Goal: Task Accomplishment & Management: Use online tool/utility

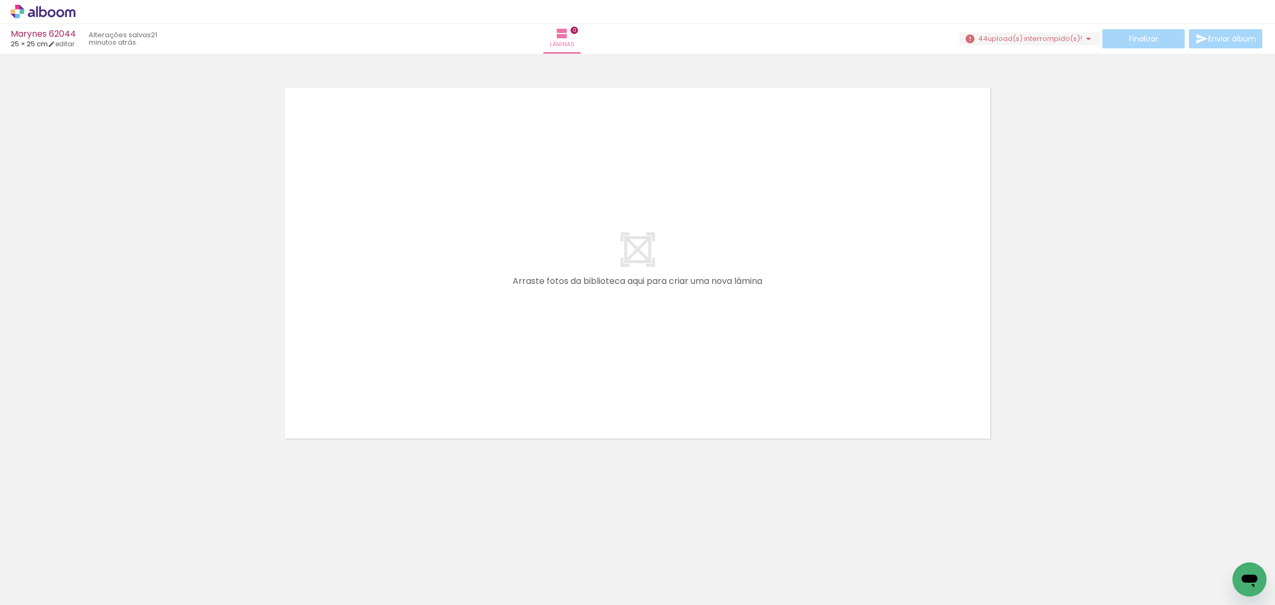
click at [24, 573] on input "Todas as fotos" at bounding box center [30, 572] width 40 height 9
click at [24, 573] on paper-item "Não utilizadas" at bounding box center [34, 569] width 55 height 9
click at [35, 586] on div at bounding box center [34, 586] width 49 height 1
click at [0, 0] on slot "Todas as fotos" at bounding box center [0, 0] width 0 height 0
type input "Todas as fotos"
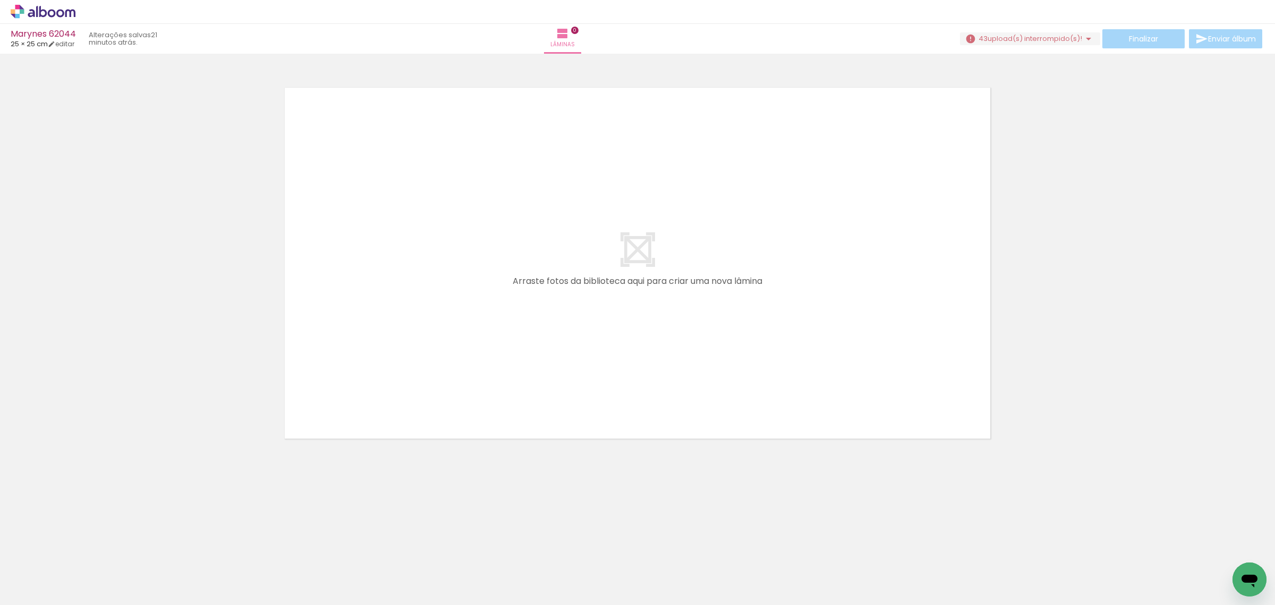
scroll to position [0, 4826]
click at [1211, 546] on iron-icon at bounding box center [1208, 547] width 11 height 11
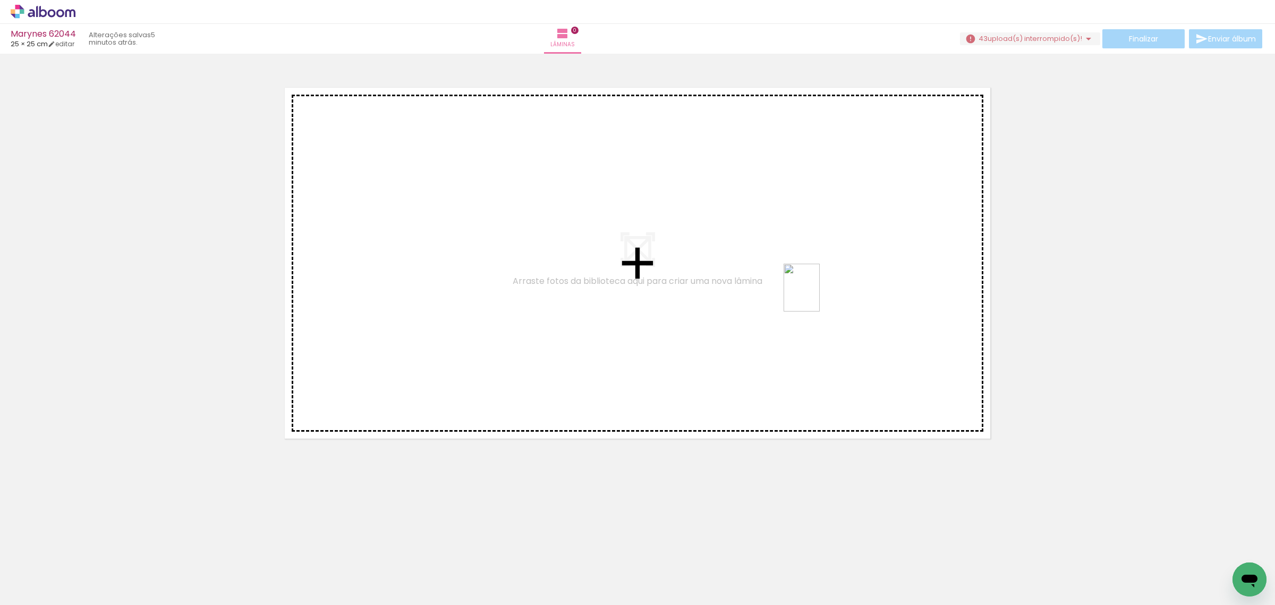
drag, startPoint x: 1178, startPoint y: 576, endPoint x: 816, endPoint y: 295, distance: 457.6
click at [816, 295] on quentale-workspace at bounding box center [637, 302] width 1275 height 605
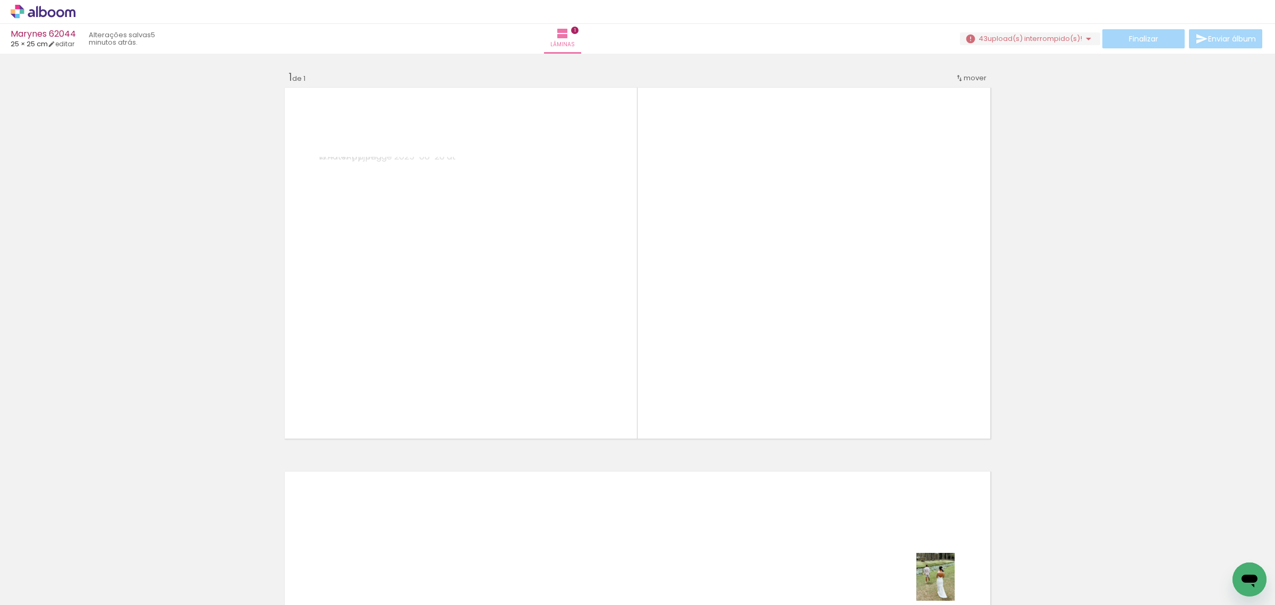
click at [949, 585] on div at bounding box center [934, 569] width 42 height 53
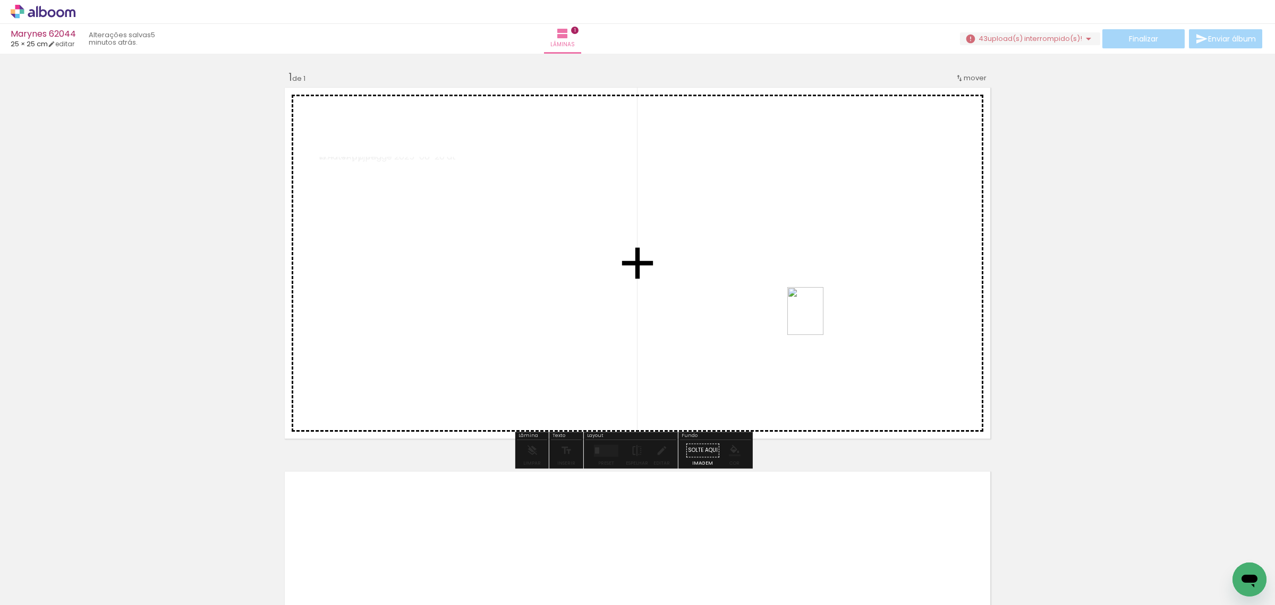
drag, startPoint x: 1217, startPoint y: 565, endPoint x: 819, endPoint y: 319, distance: 467.5
click at [819, 319] on quentale-workspace at bounding box center [637, 302] width 1275 height 605
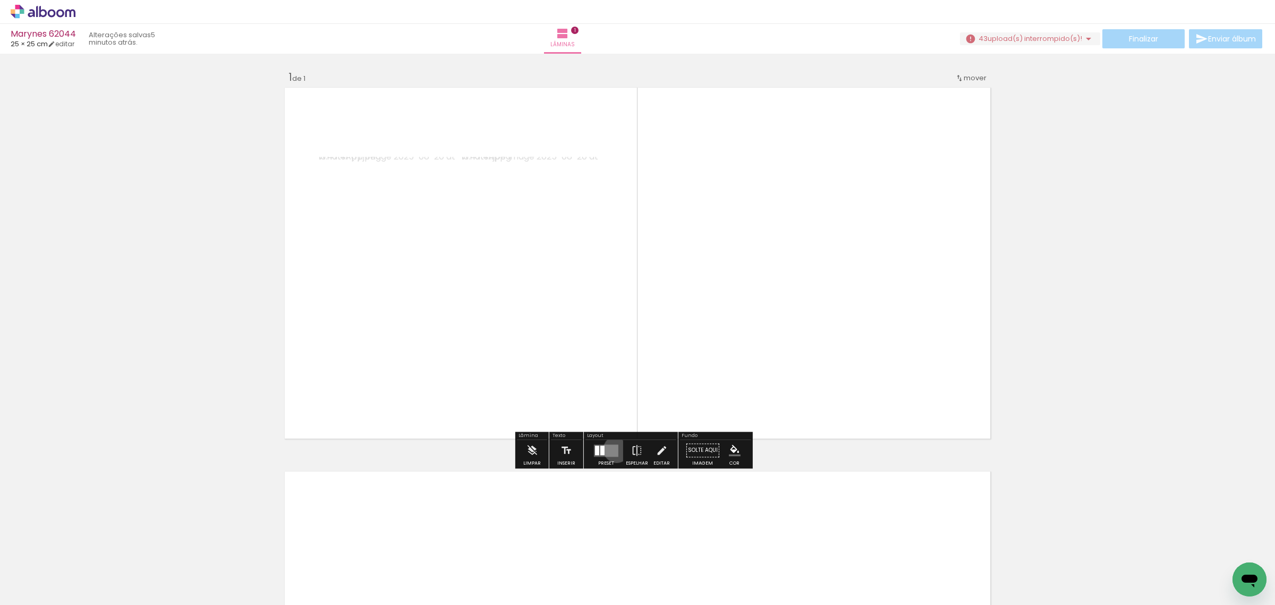
click at [614, 449] on quentale-layouter at bounding box center [606, 450] width 24 height 12
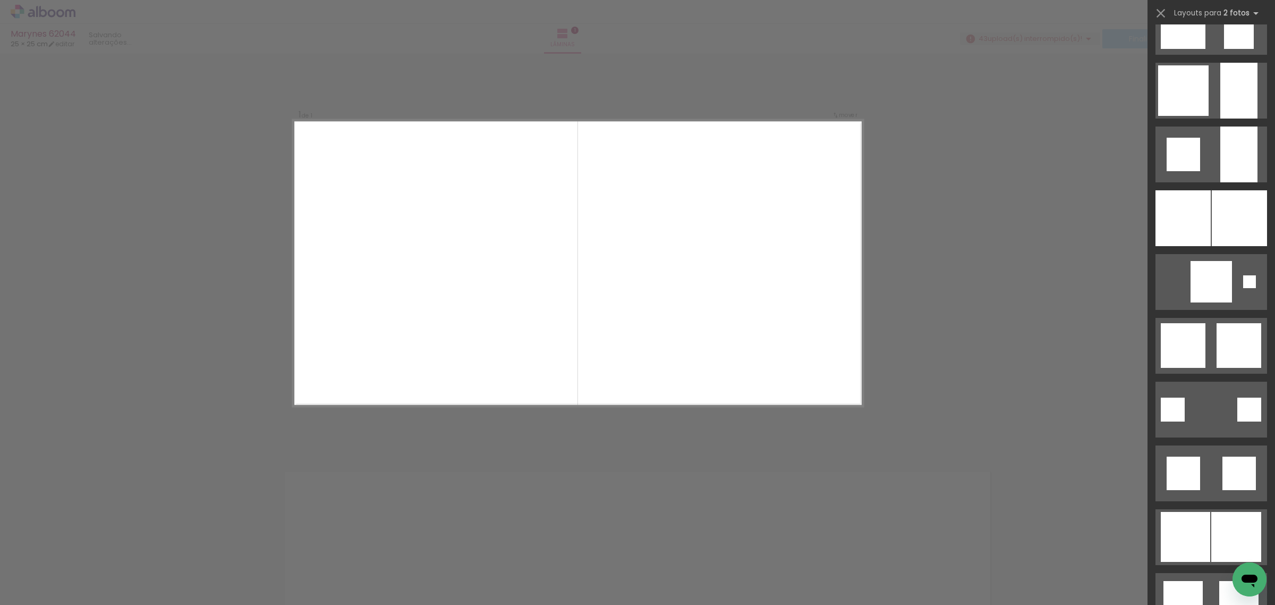
scroll to position [930, 0]
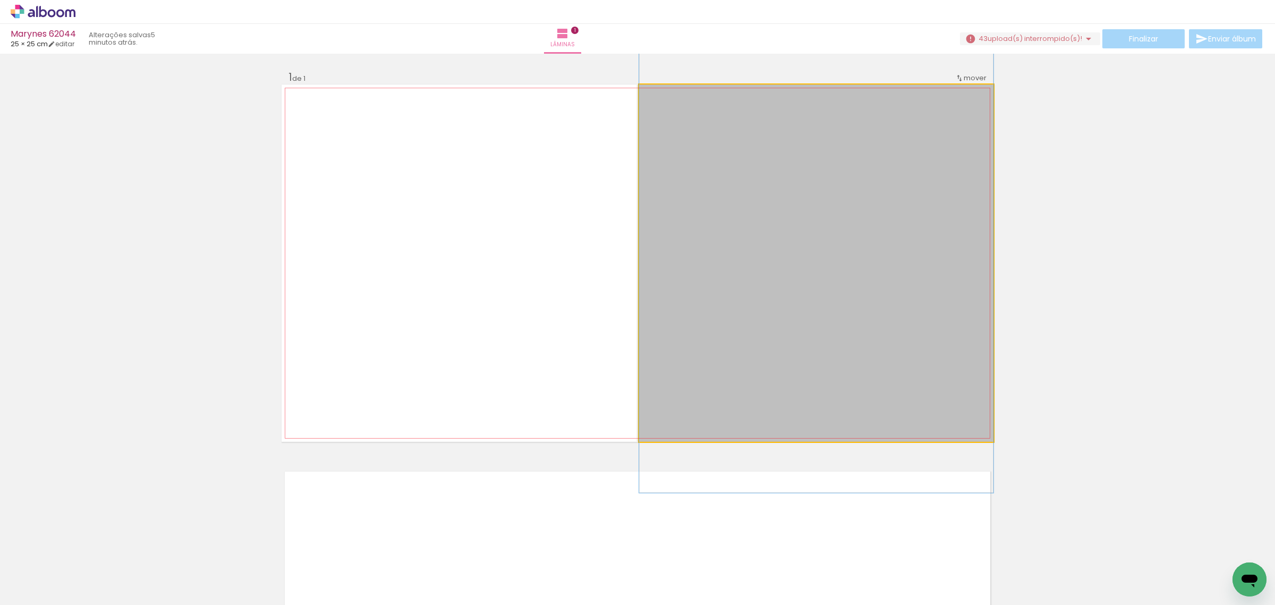
drag, startPoint x: 881, startPoint y: 299, endPoint x: 884, endPoint y: 292, distance: 6.9
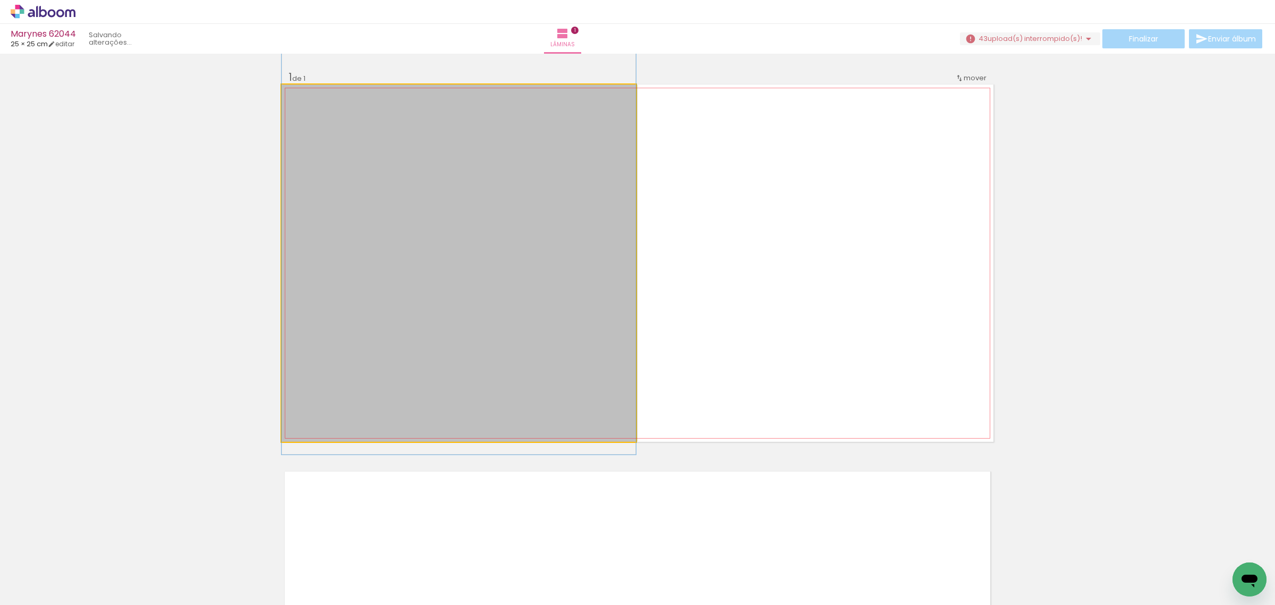
drag, startPoint x: 510, startPoint y: 295, endPoint x: 503, endPoint y: 250, distance: 45.3
drag, startPoint x: 503, startPoint y: 250, endPoint x: 496, endPoint y: 265, distance: 15.9
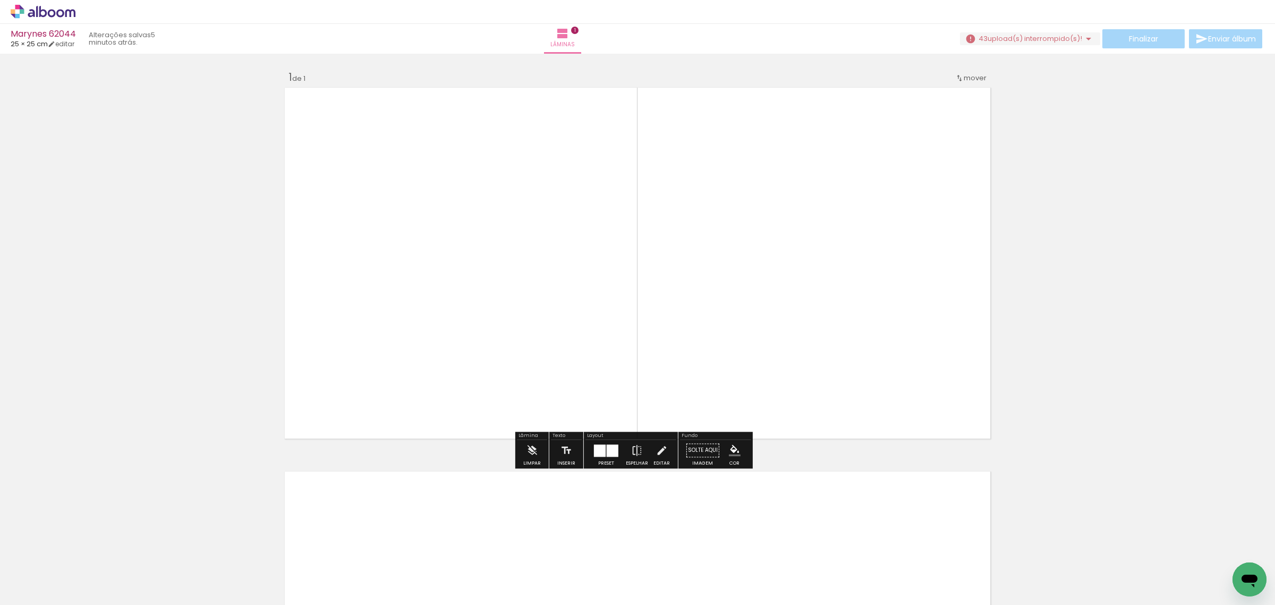
click at [1068, 256] on div "Inserir lâmina 1 de 1" at bounding box center [637, 441] width 1275 height 768
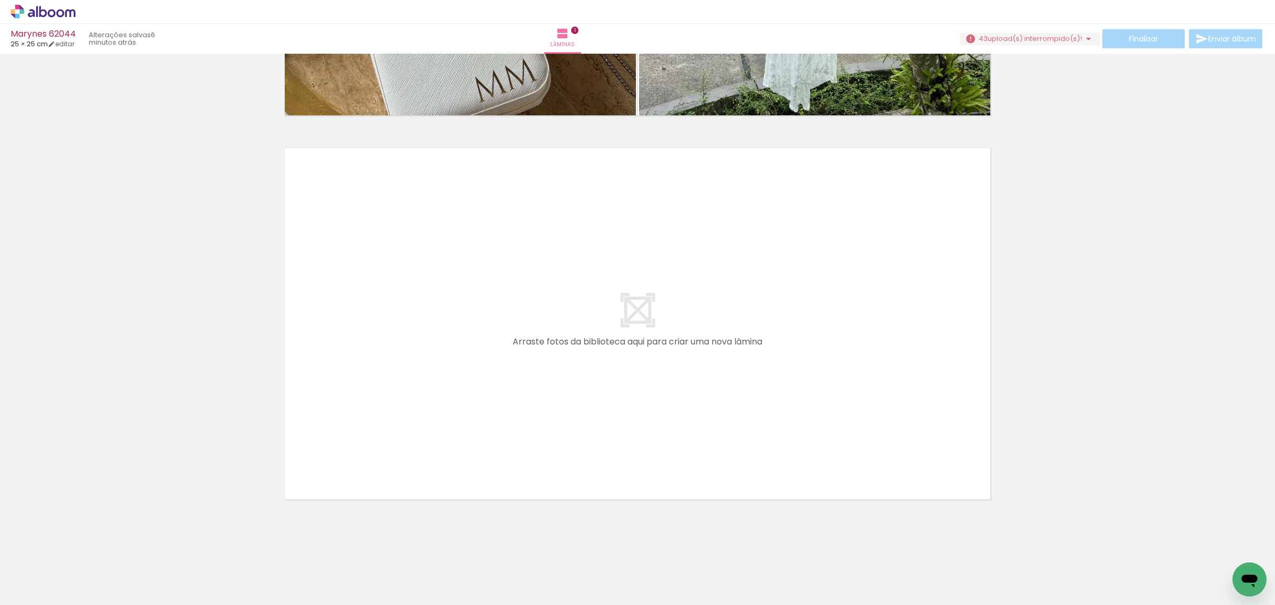
scroll to position [0, 0]
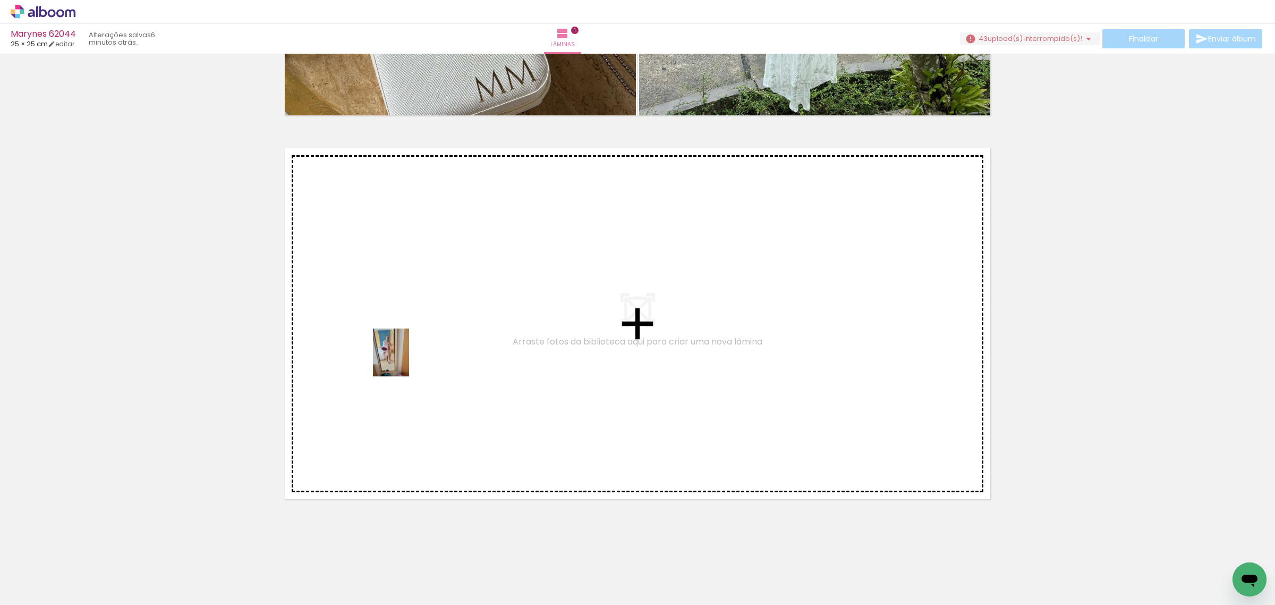
drag, startPoint x: 102, startPoint y: 582, endPoint x: 405, endPoint y: 360, distance: 375.6
click at [405, 360] on quentale-workspace at bounding box center [637, 302] width 1275 height 605
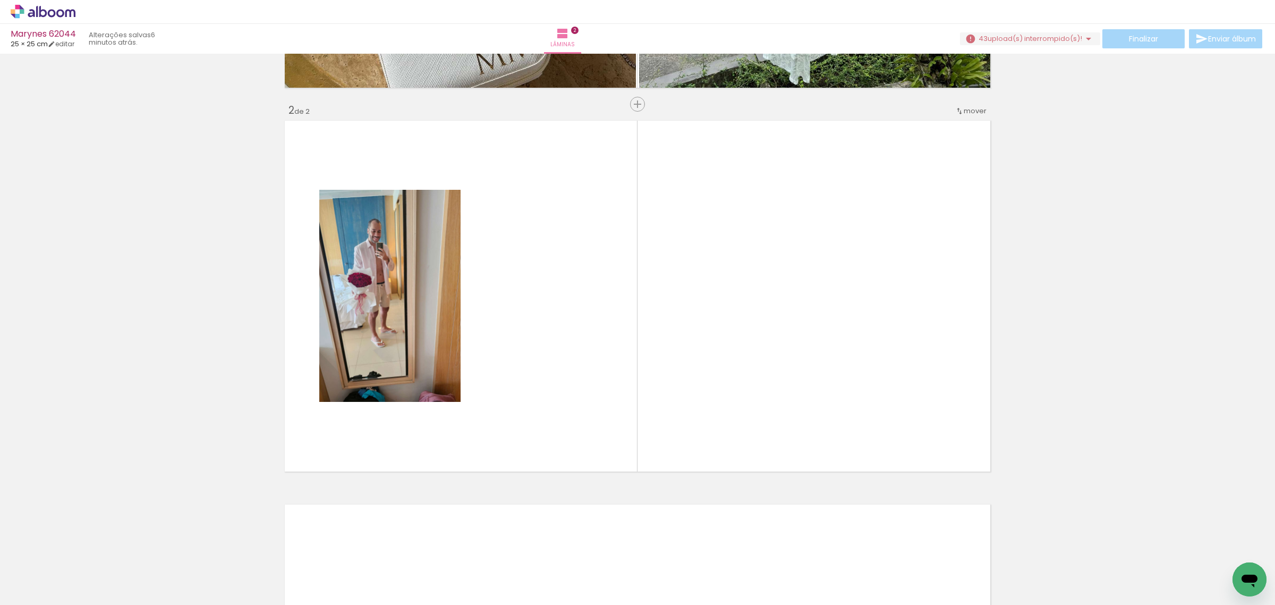
scroll to position [0, 5124]
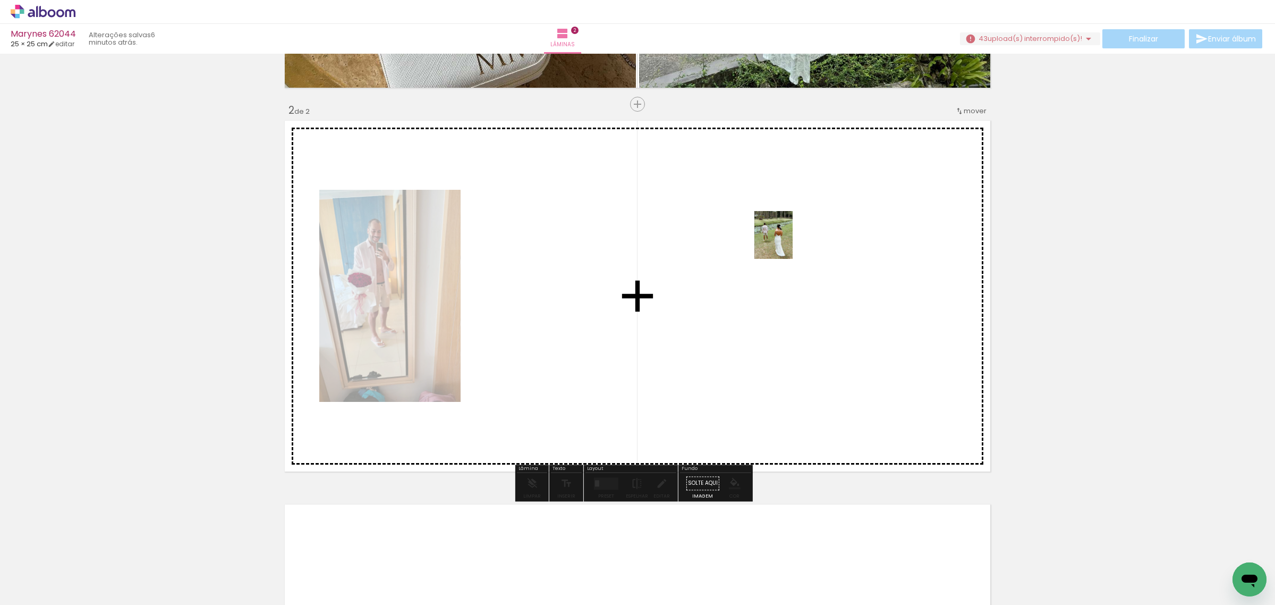
drag, startPoint x: 938, startPoint y: 572, endPoint x: 786, endPoint y: 243, distance: 362.6
click at [786, 243] on quentale-workspace at bounding box center [637, 302] width 1275 height 605
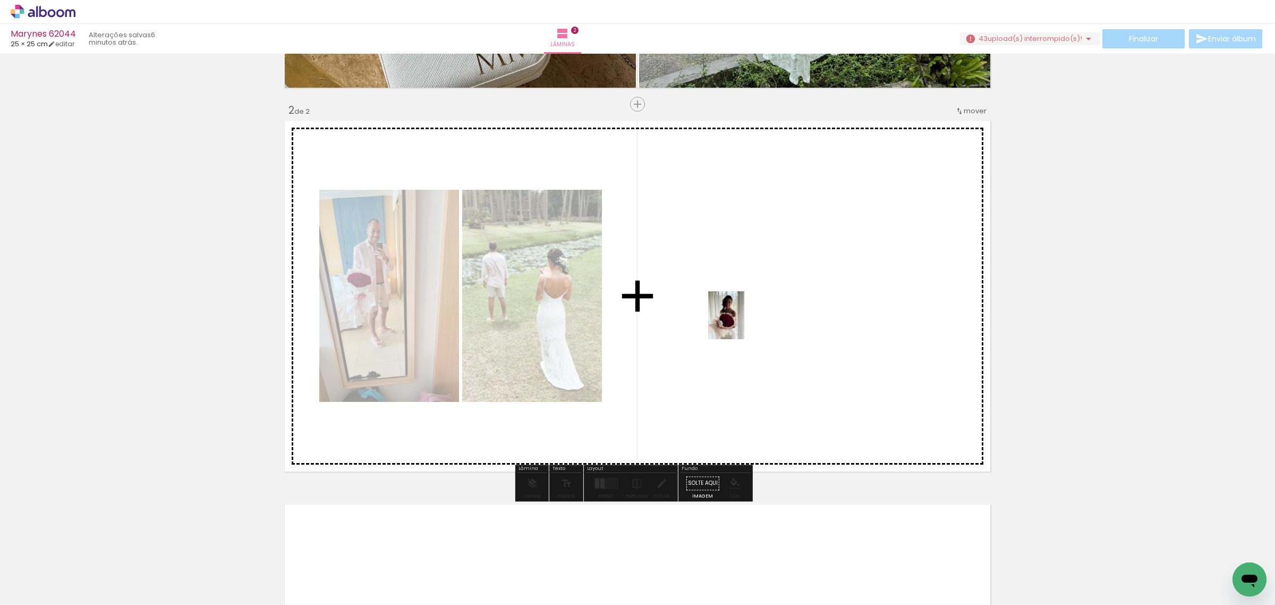
drag, startPoint x: 1089, startPoint y: 559, endPoint x: 740, endPoint y: 323, distance: 421.1
click at [740, 323] on quentale-workspace at bounding box center [637, 302] width 1275 height 605
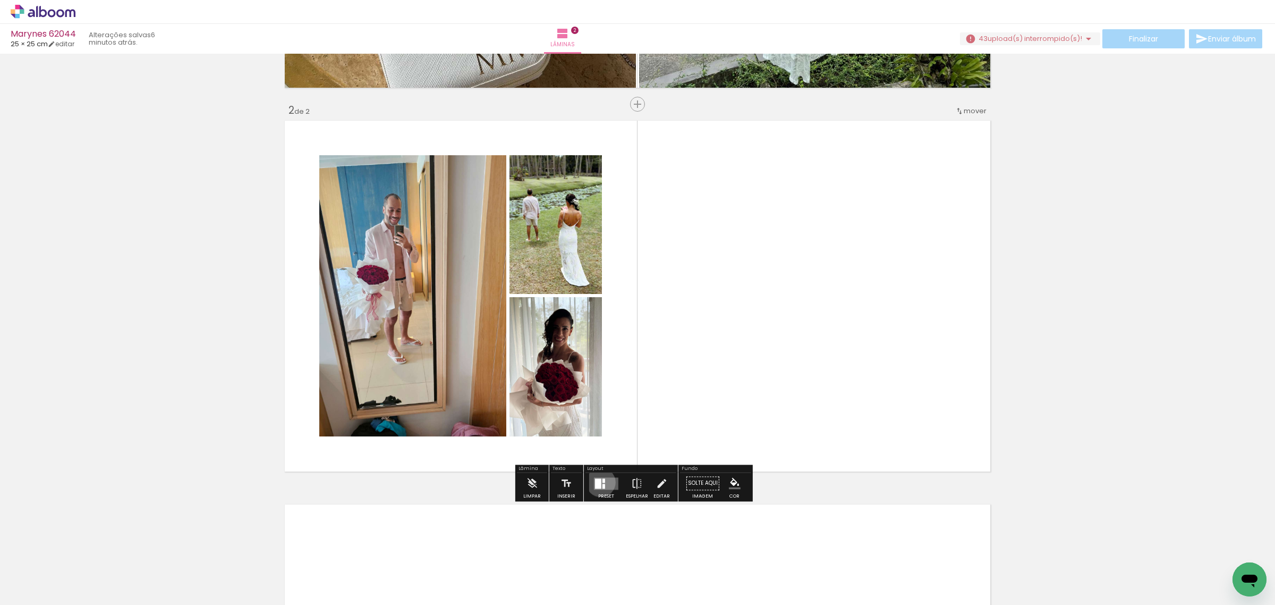
click at [598, 482] on div at bounding box center [598, 483] width 6 height 10
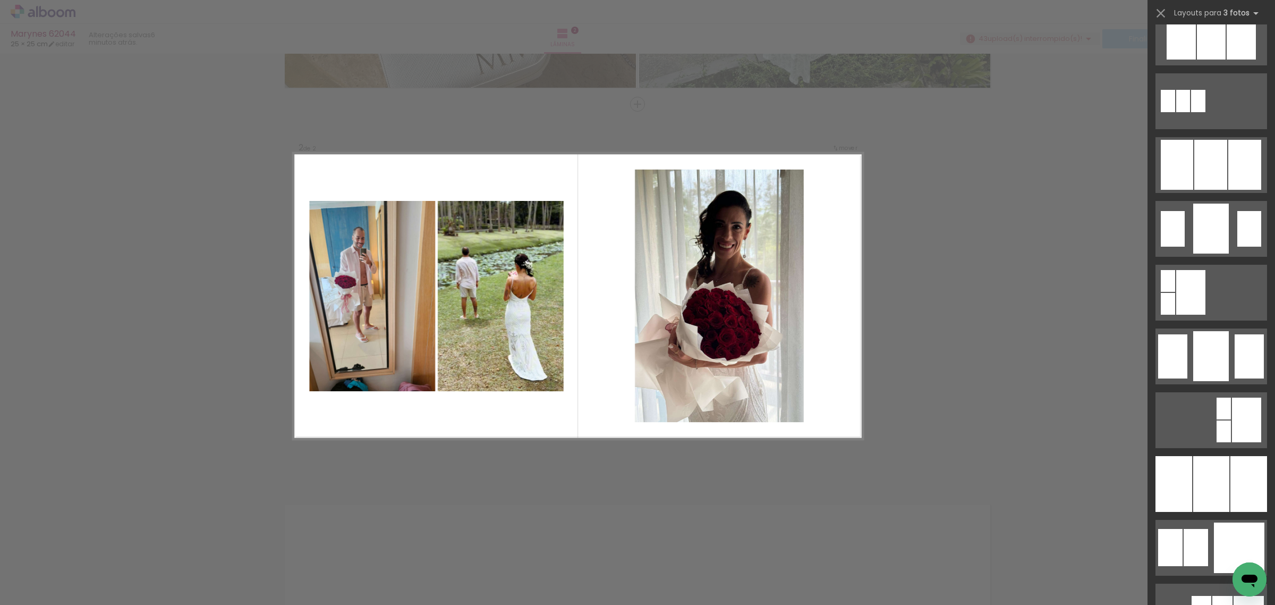
scroll to position [598, 0]
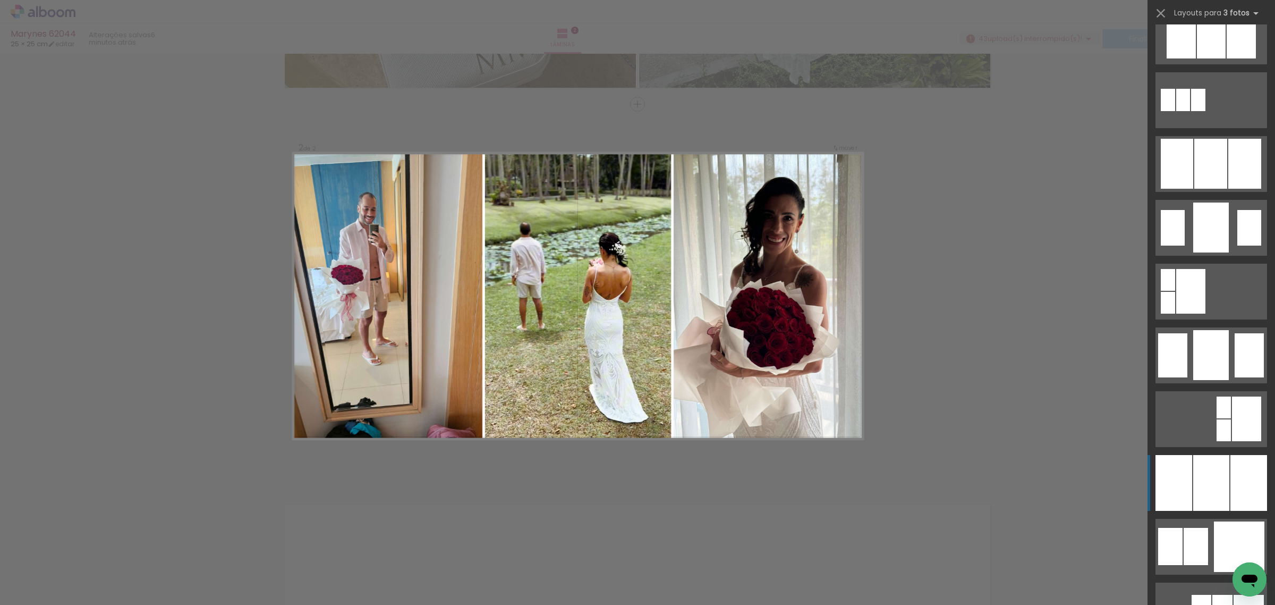
click at [1217, 58] on div at bounding box center [1211, 36] width 29 height 45
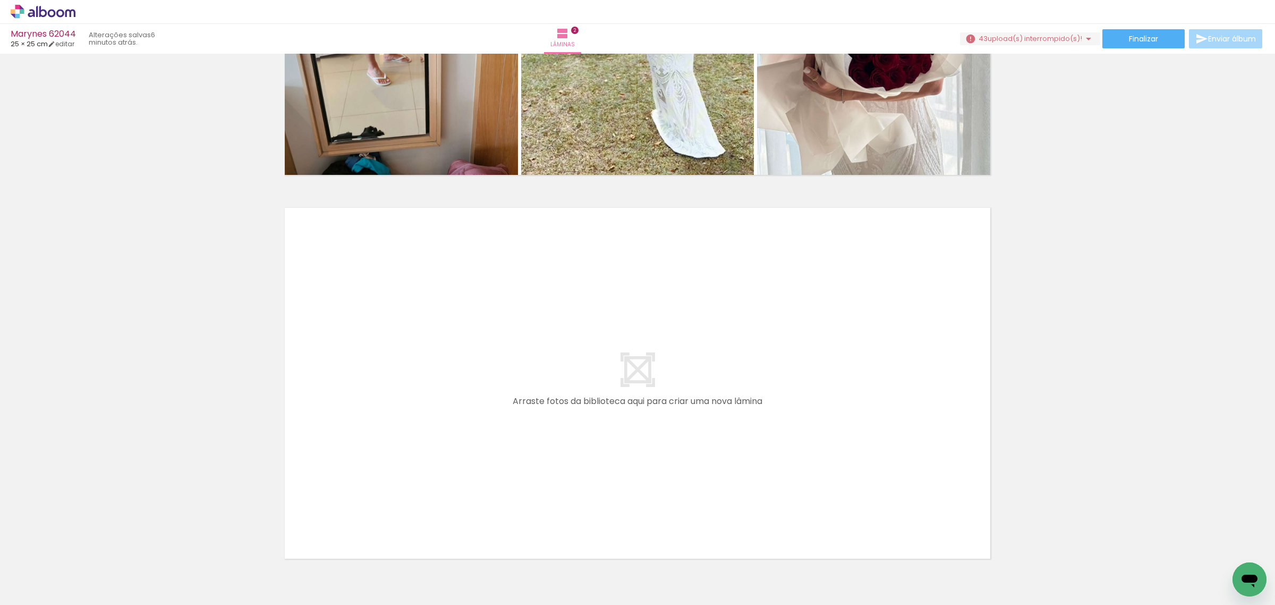
scroll to position [683, 0]
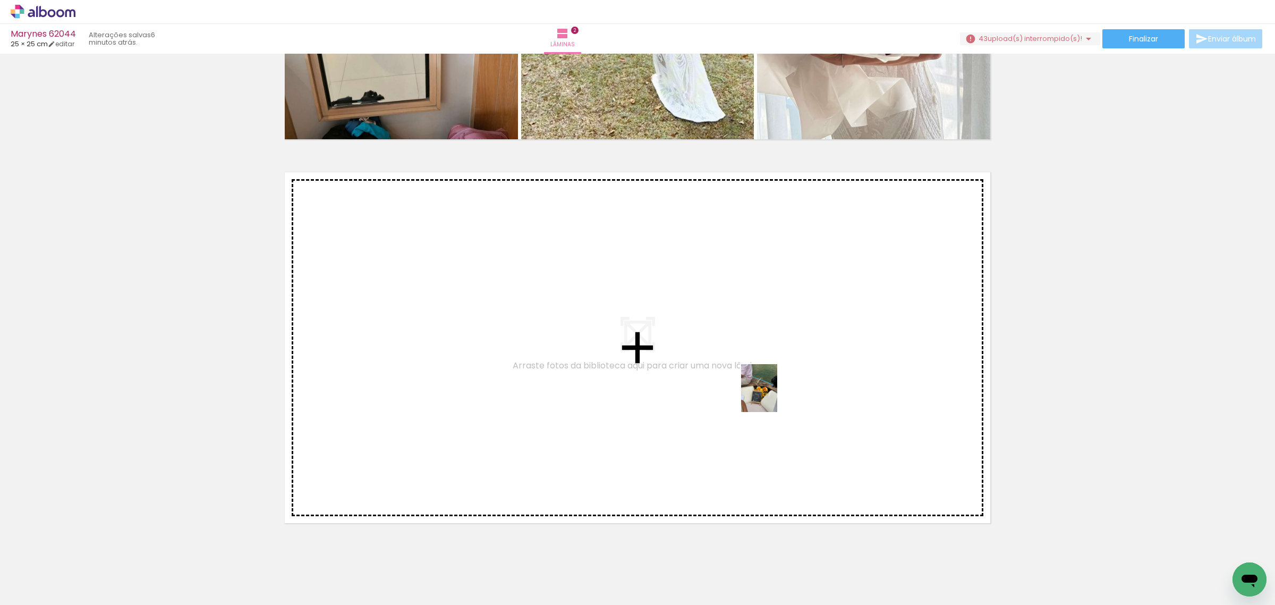
drag, startPoint x: 1055, startPoint y: 570, endPoint x: 773, endPoint y: 396, distance: 331.7
click at [773, 396] on quentale-workspace at bounding box center [637, 302] width 1275 height 605
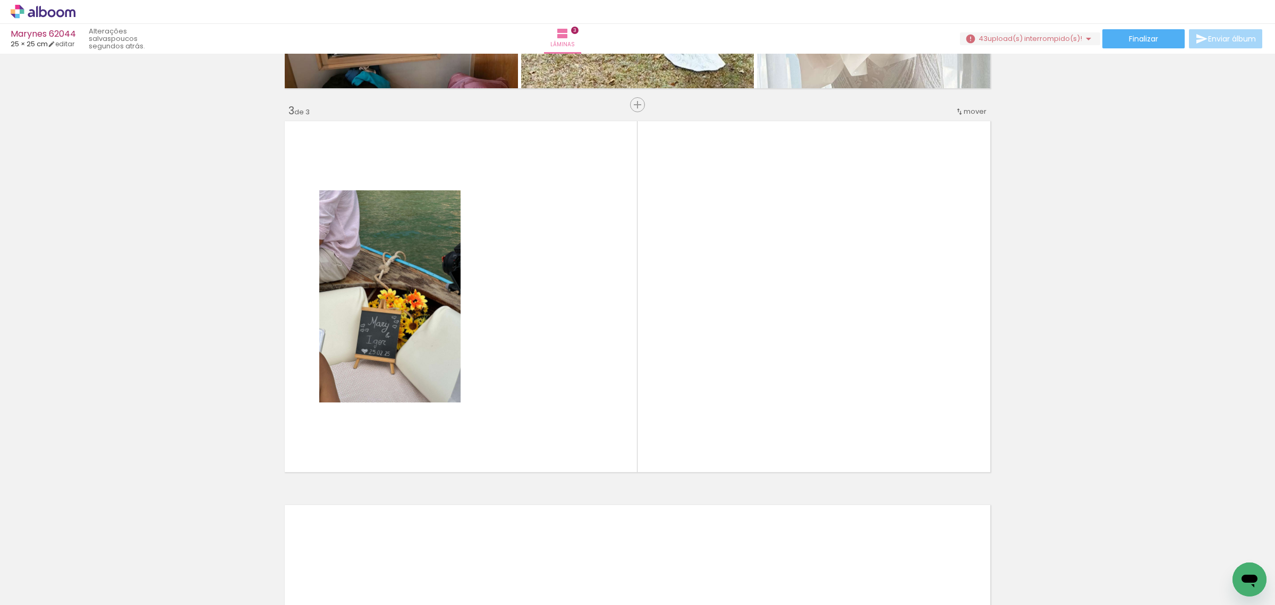
scroll to position [0, 0]
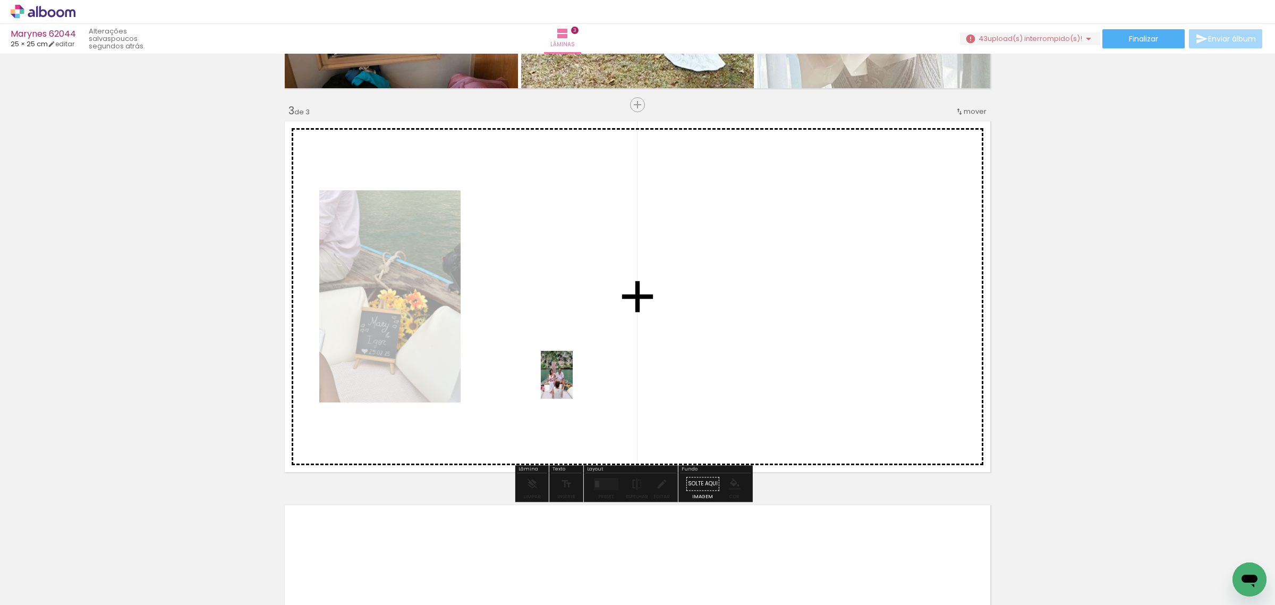
drag, startPoint x: 180, startPoint y: 583, endPoint x: 573, endPoint y: 383, distance: 441.3
click at [573, 383] on quentale-workspace at bounding box center [637, 302] width 1275 height 605
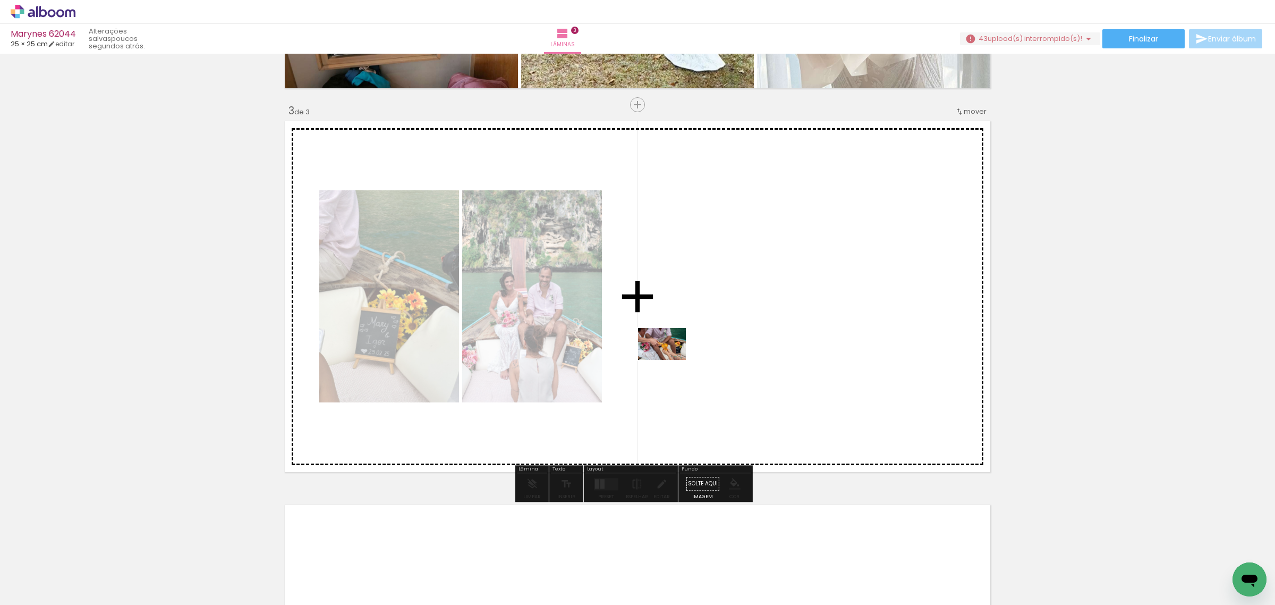
drag, startPoint x: 234, startPoint y: 583, endPoint x: 670, endPoint y: 360, distance: 490.3
click at [670, 360] on quentale-workspace at bounding box center [637, 302] width 1275 height 605
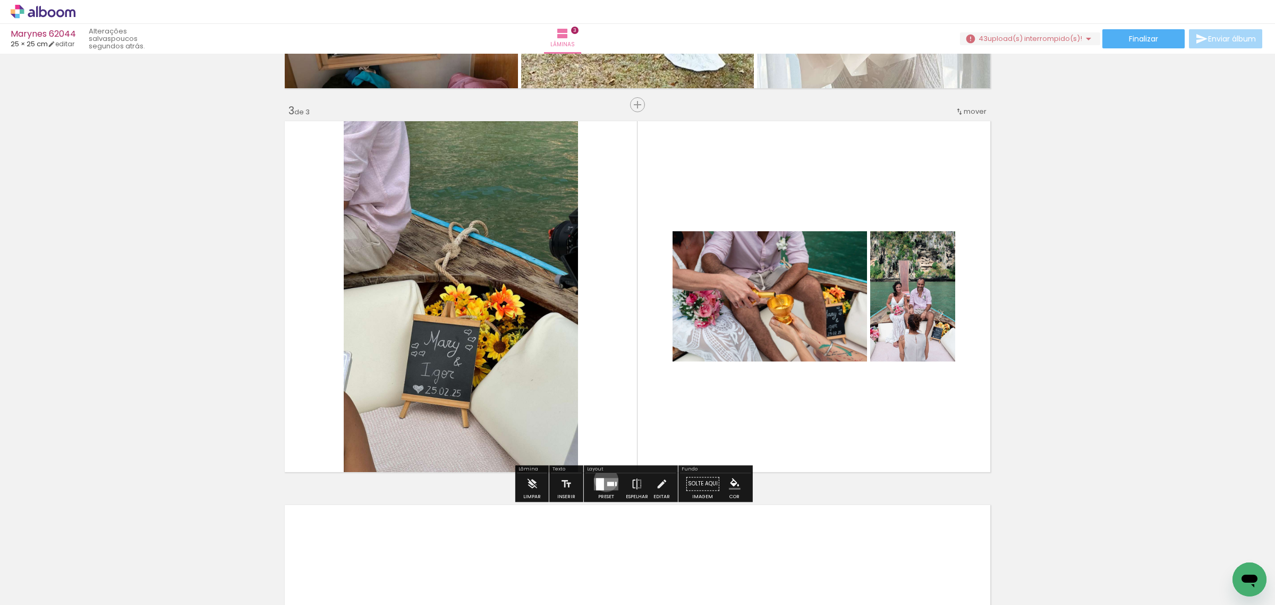
click at [604, 479] on quentale-layouter at bounding box center [606, 484] width 24 height 12
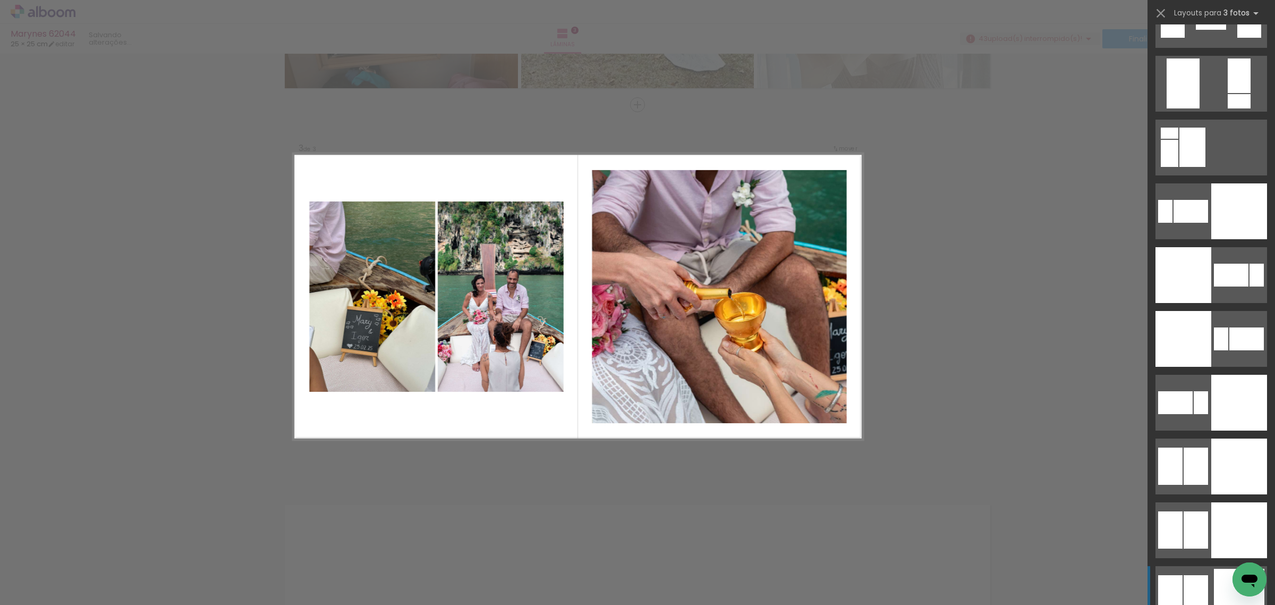
scroll to position [2325, 0]
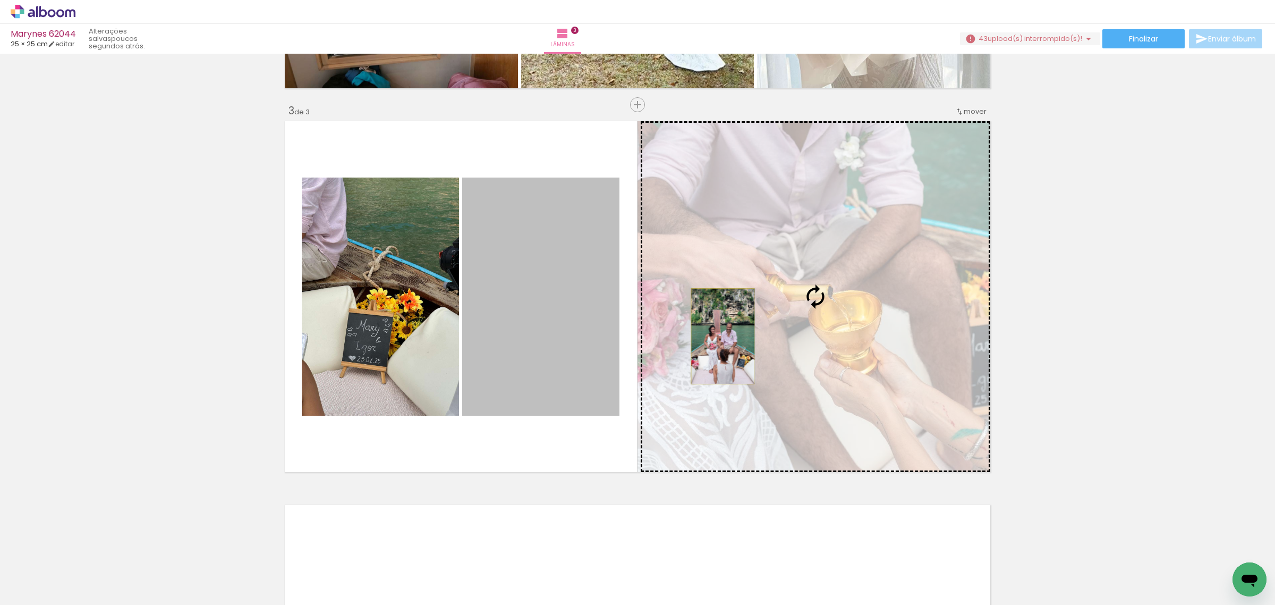
drag, startPoint x: 588, startPoint y: 337, endPoint x: 718, endPoint y: 336, distance: 130.2
click at [0, 0] on slot at bounding box center [0, 0] width 0 height 0
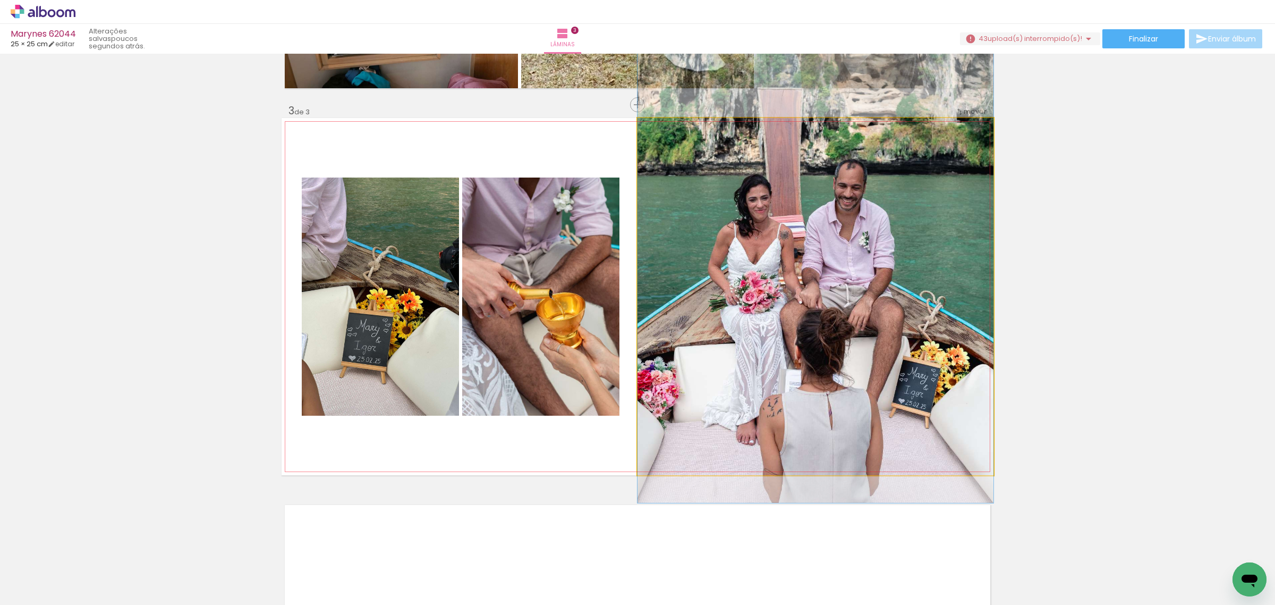
drag, startPoint x: 829, startPoint y: 301, endPoint x: 845, endPoint y: 240, distance: 62.8
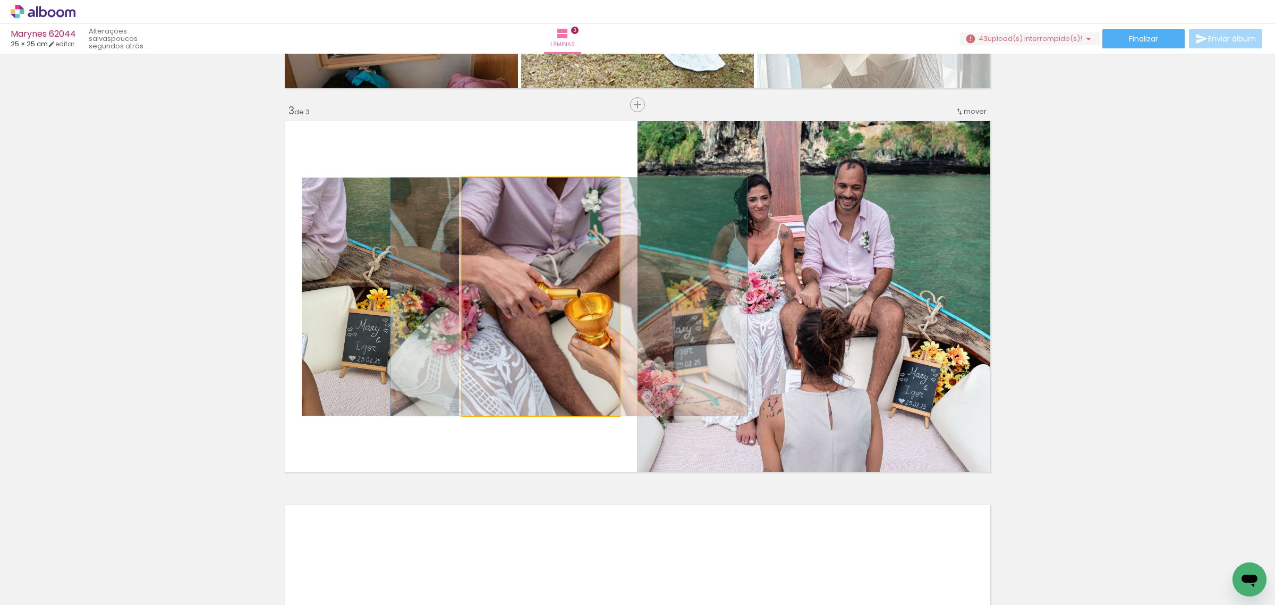
drag, startPoint x: 576, startPoint y: 304, endPoint x: 604, endPoint y: 303, distance: 28.2
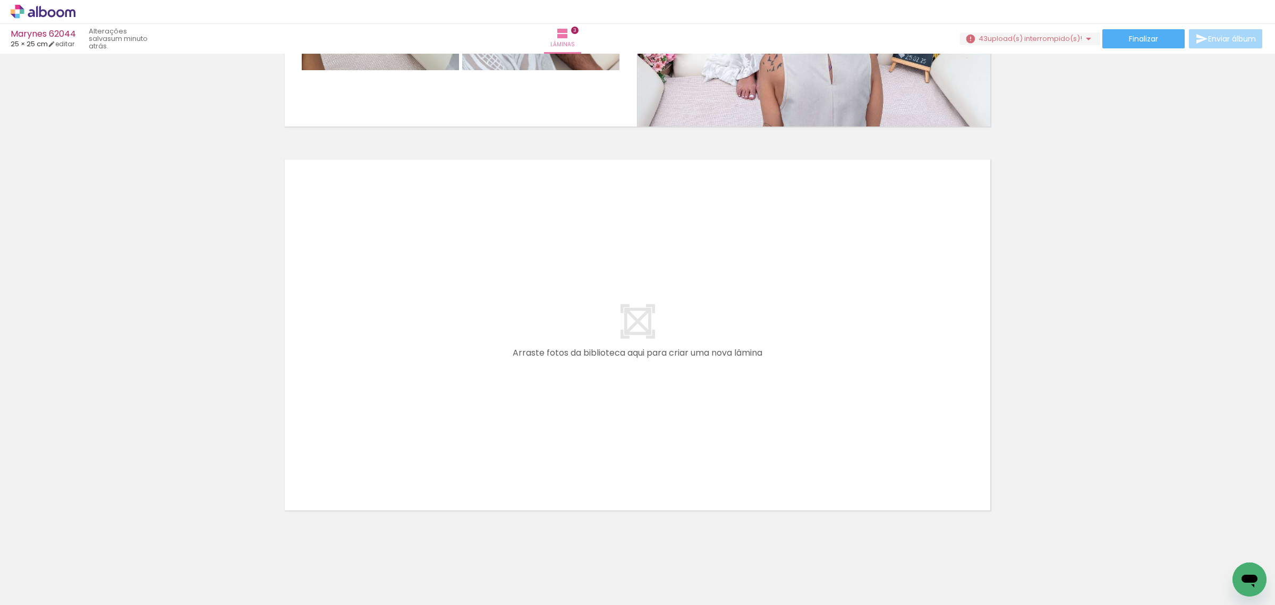
scroll to position [1091, 0]
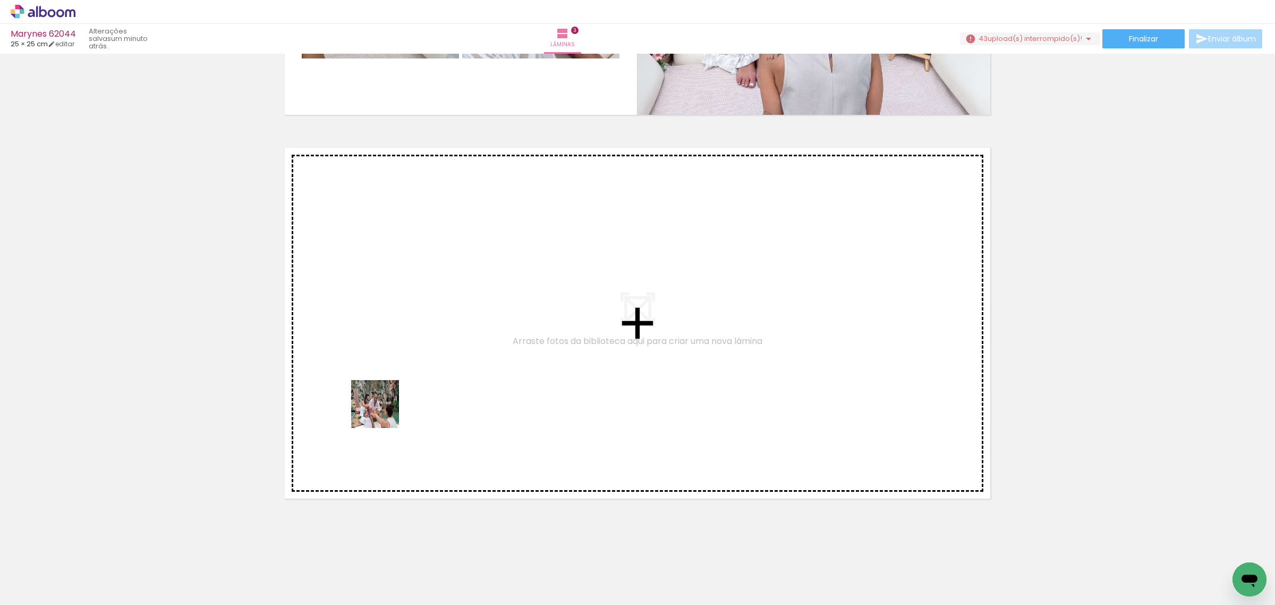
drag, startPoint x: 291, startPoint y: 580, endPoint x: 383, endPoint y: 410, distance: 192.8
click at [383, 410] on quentale-workspace at bounding box center [637, 302] width 1275 height 605
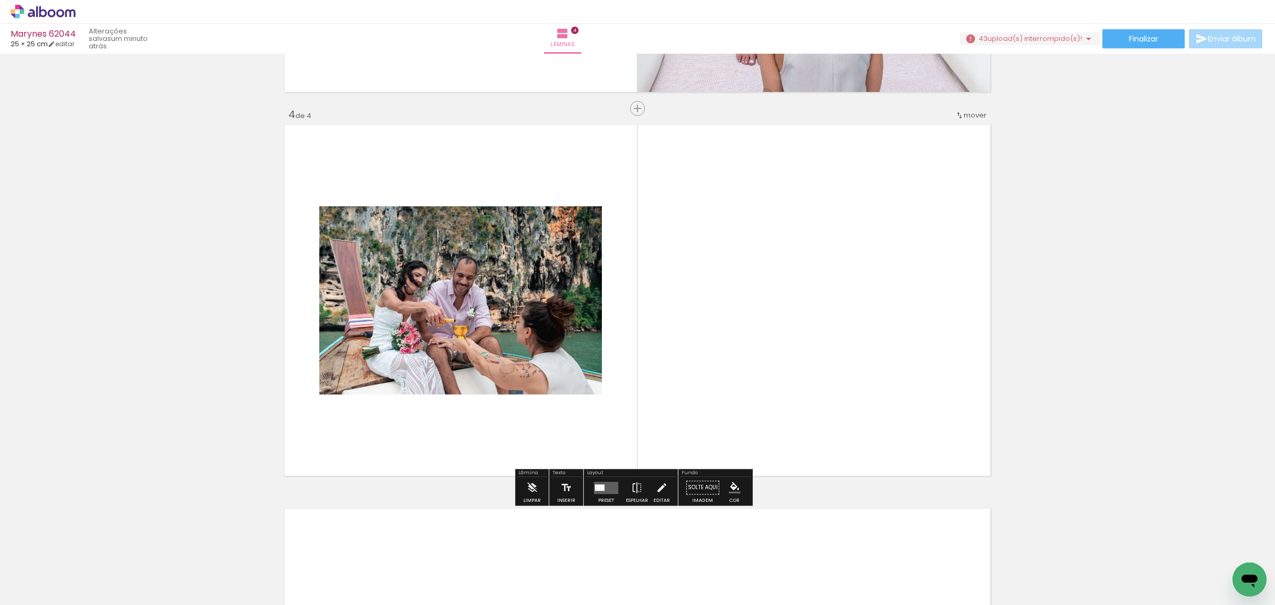
scroll to position [1118, 0]
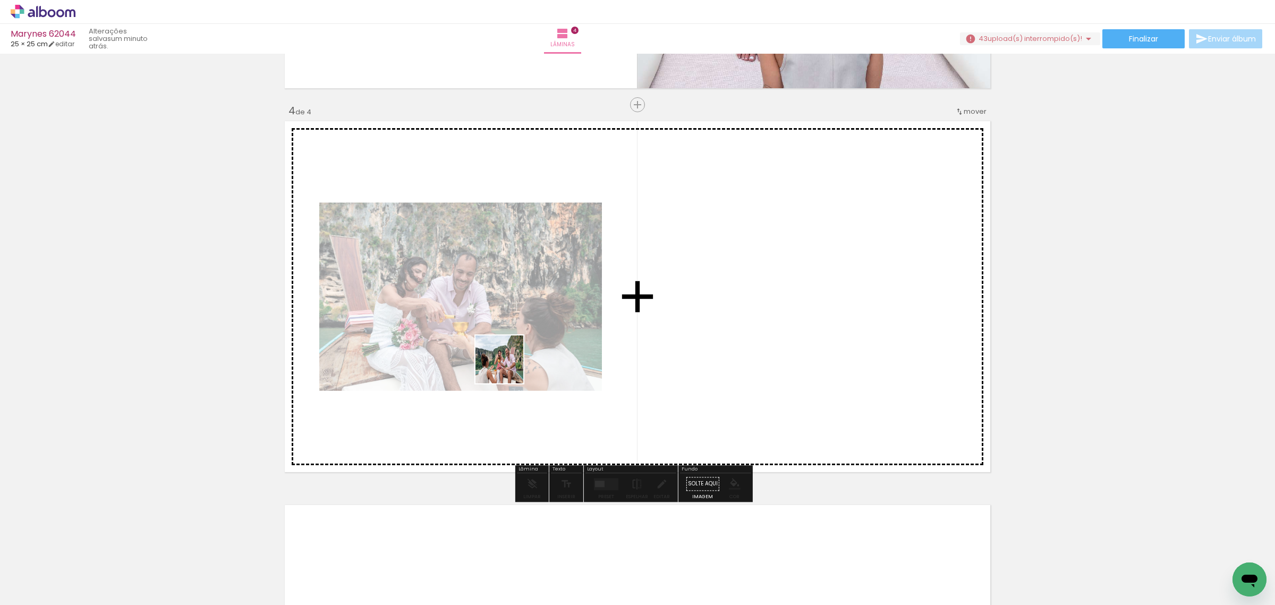
drag, startPoint x: 350, startPoint y: 567, endPoint x: 507, endPoint y: 367, distance: 255.0
click at [507, 367] on quentale-workspace at bounding box center [637, 302] width 1275 height 605
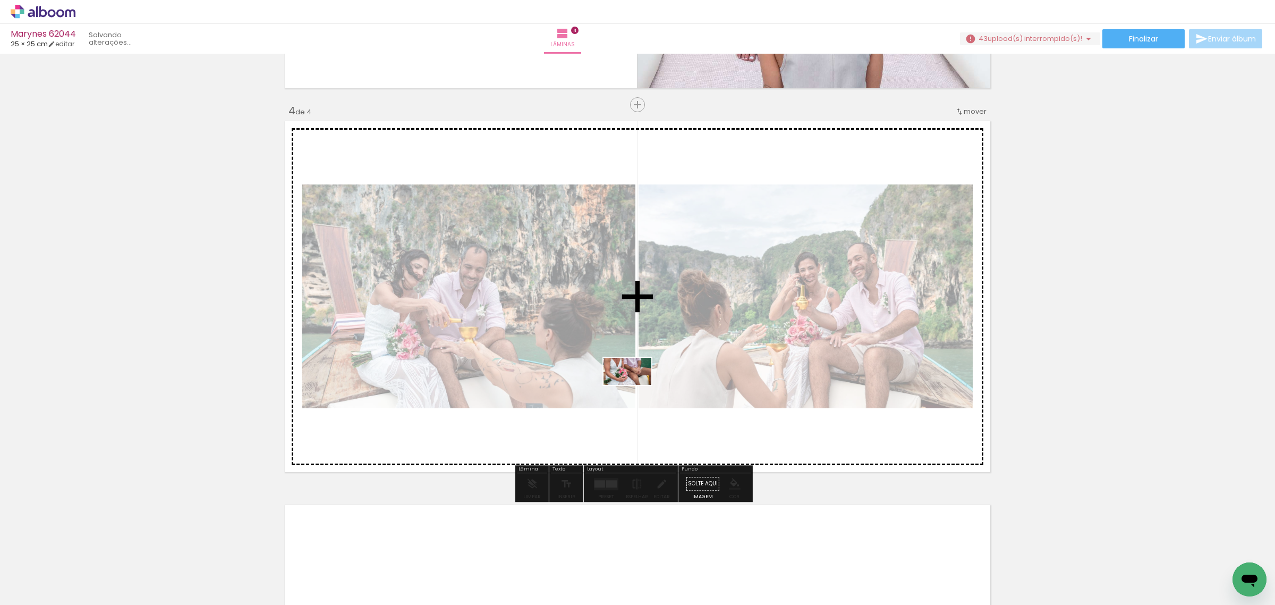
drag, startPoint x: 409, startPoint y: 573, endPoint x: 636, endPoint y: 390, distance: 291.3
click at [636, 390] on quentale-workspace at bounding box center [637, 302] width 1275 height 605
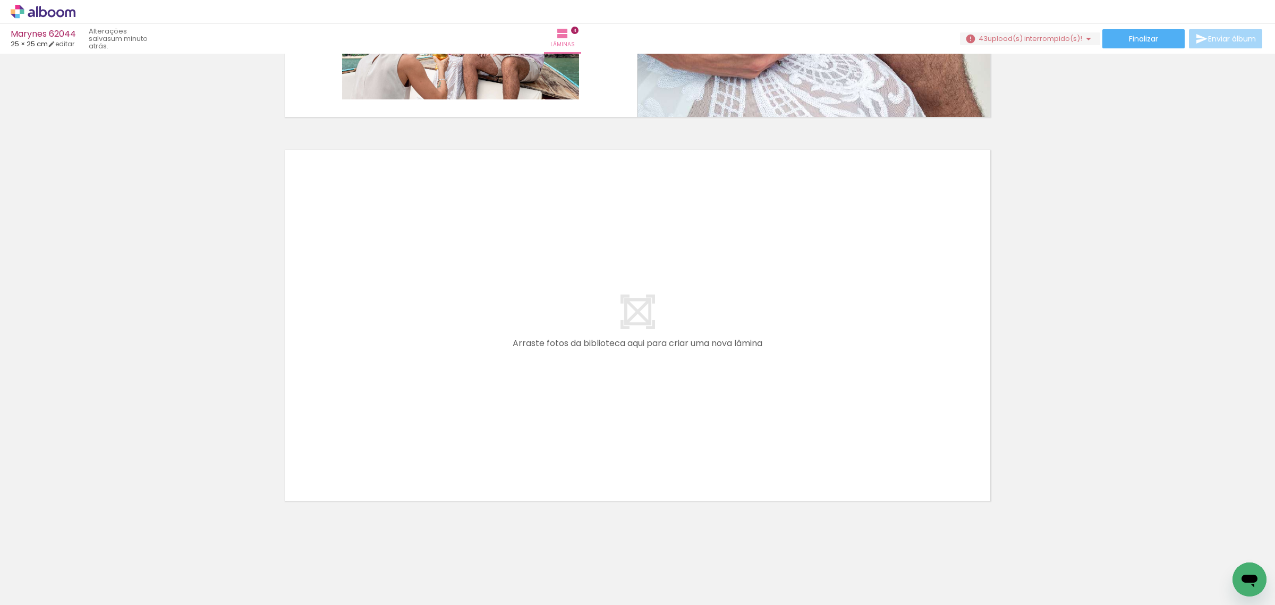
scroll to position [1484, 0]
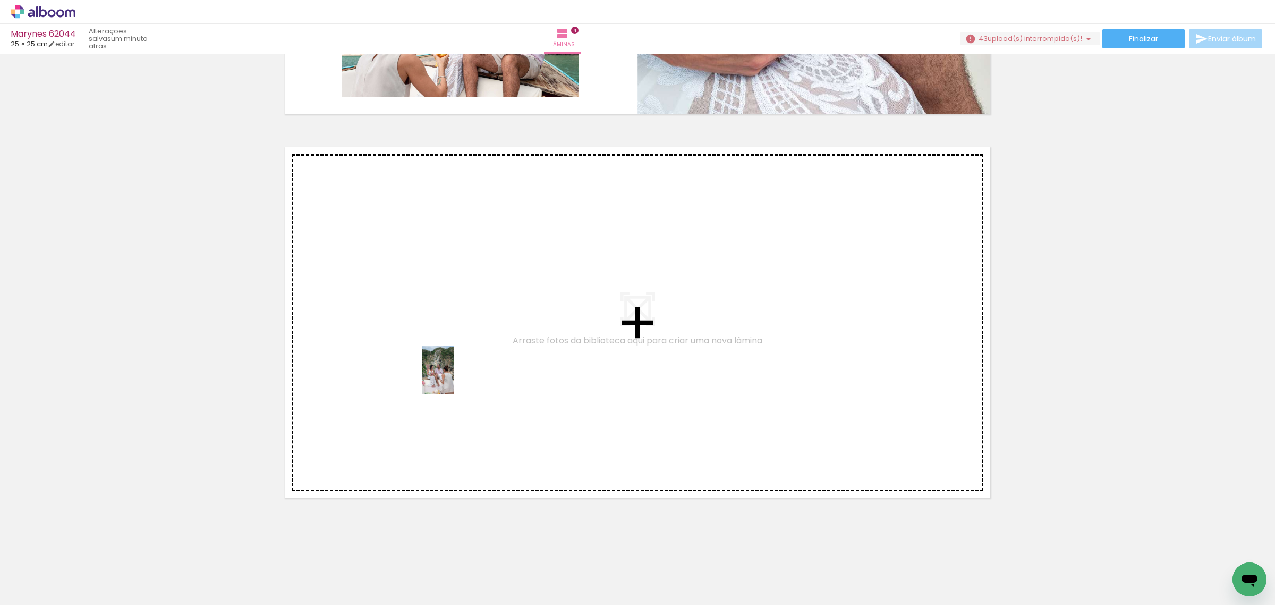
drag, startPoint x: 476, startPoint y: 568, endPoint x: 454, endPoint y: 378, distance: 190.9
click at [454, 378] on quentale-workspace at bounding box center [637, 302] width 1275 height 605
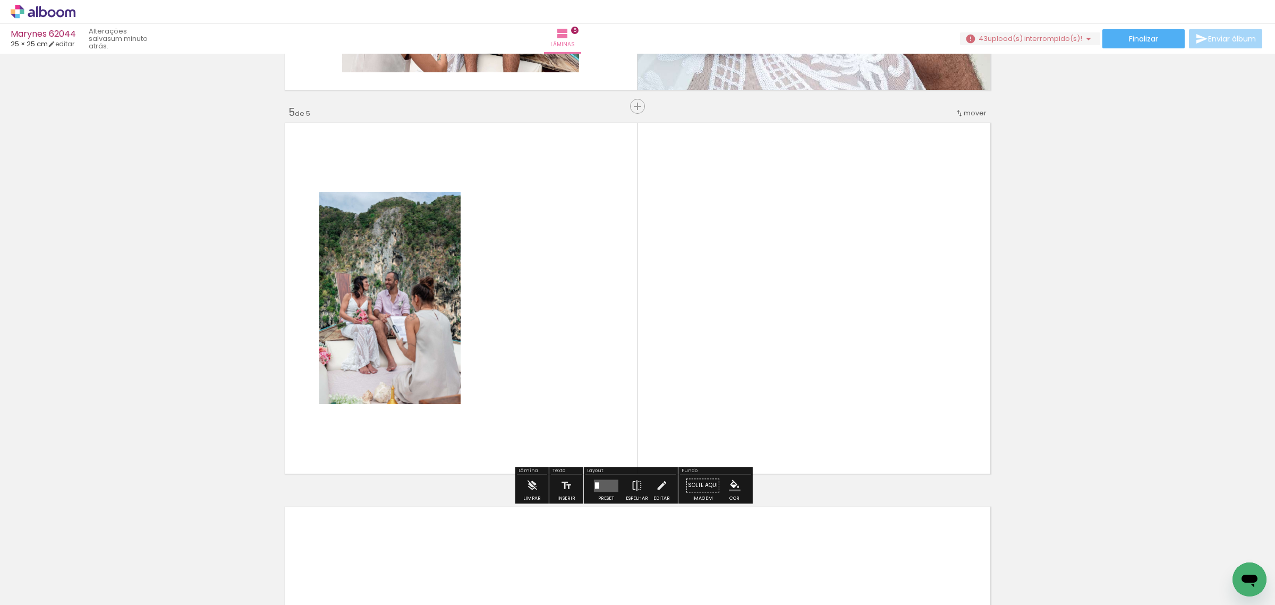
scroll to position [1501, 0]
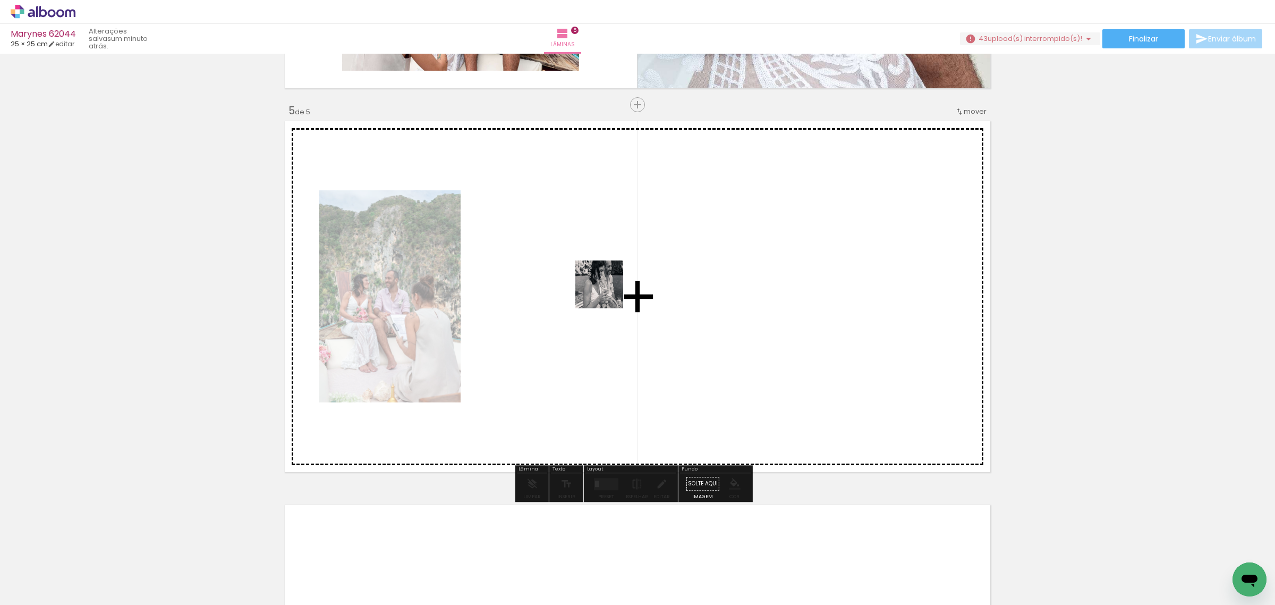
drag, startPoint x: 516, startPoint y: 564, endPoint x: 607, endPoint y: 292, distance: 287.0
click at [607, 292] on quentale-workspace at bounding box center [637, 302] width 1275 height 605
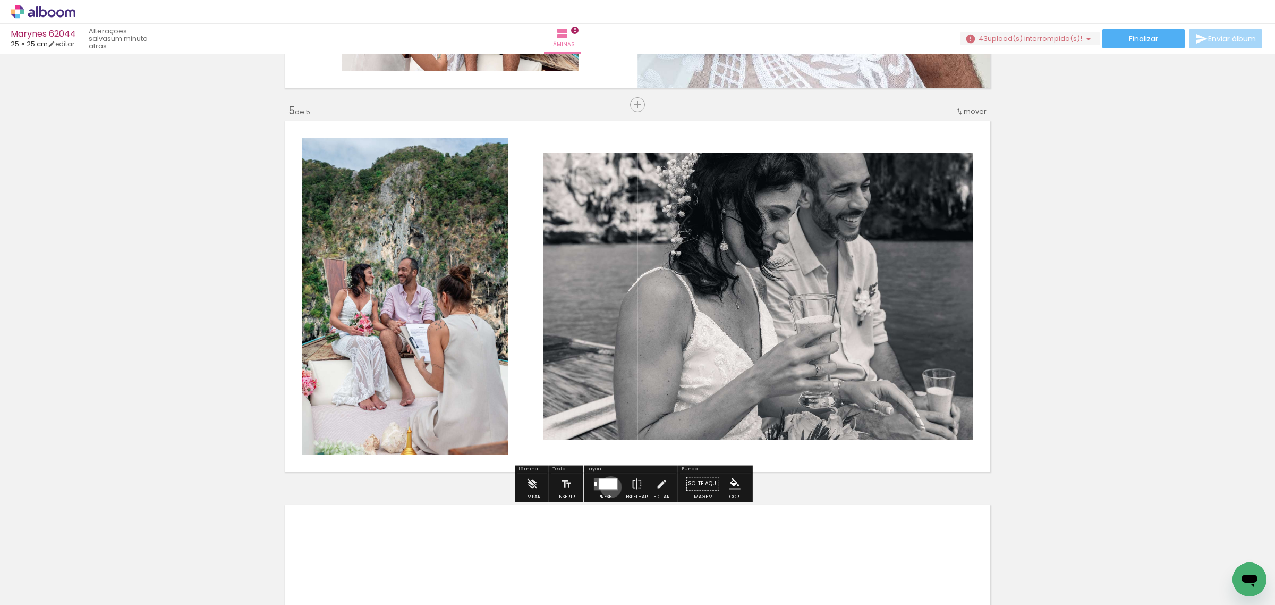
click at [608, 487] on div at bounding box center [608, 483] width 19 height 11
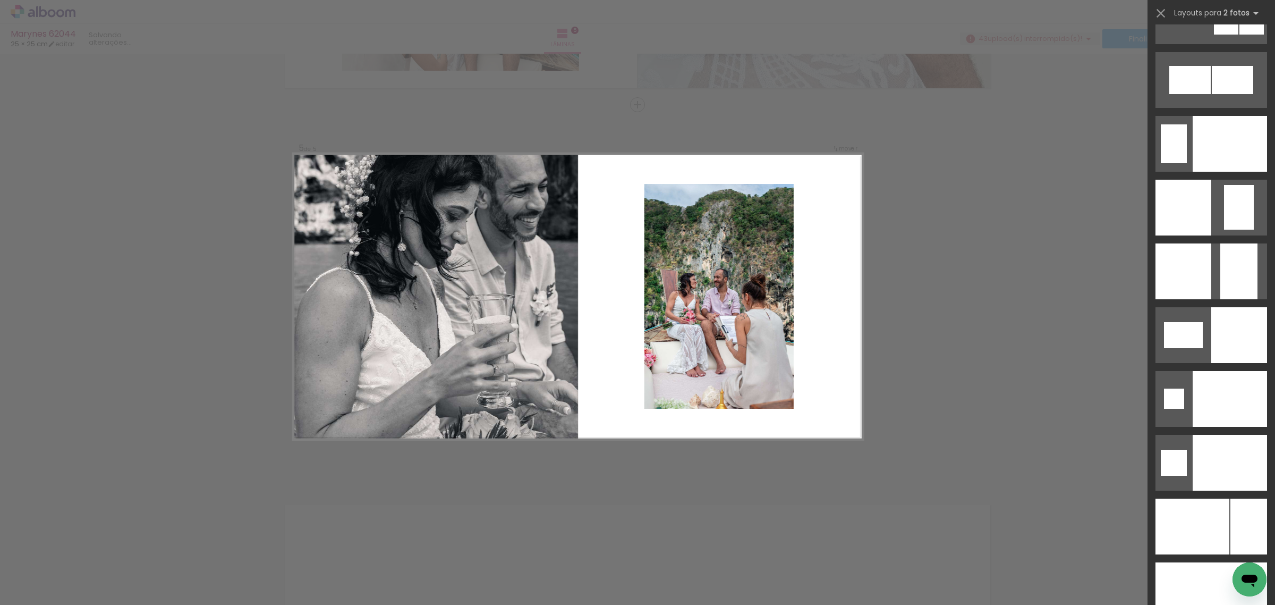
scroll to position [4251, 0]
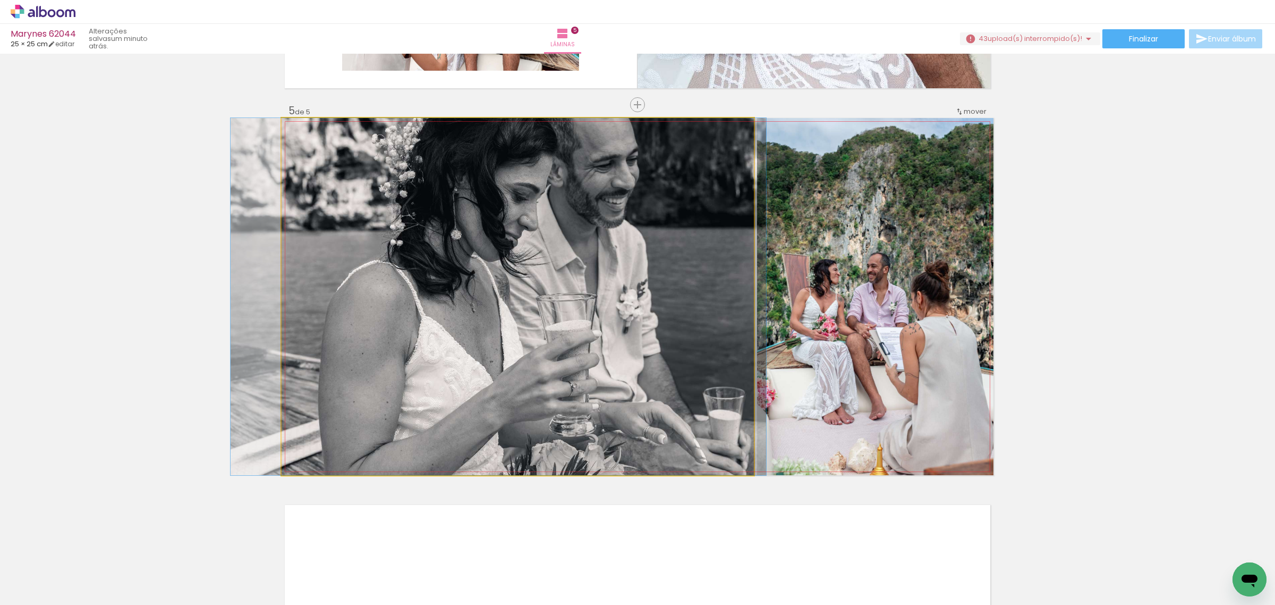
drag, startPoint x: 605, startPoint y: 303, endPoint x: 586, endPoint y: 353, distance: 53.5
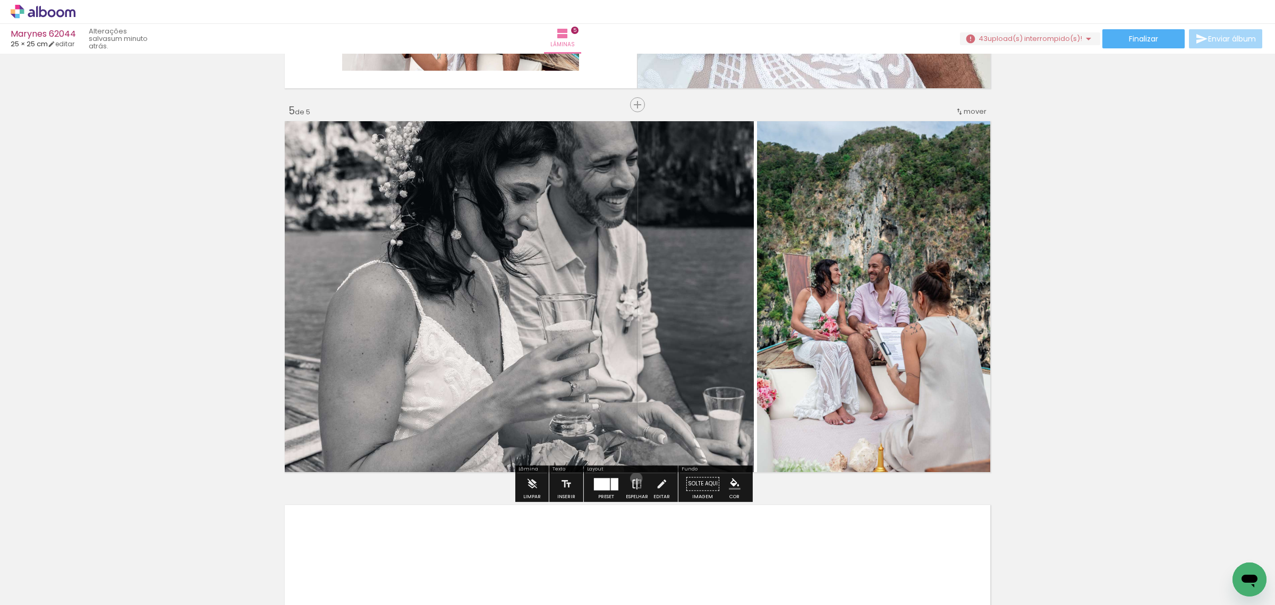
click at [634, 478] on iron-icon at bounding box center [637, 483] width 12 height 21
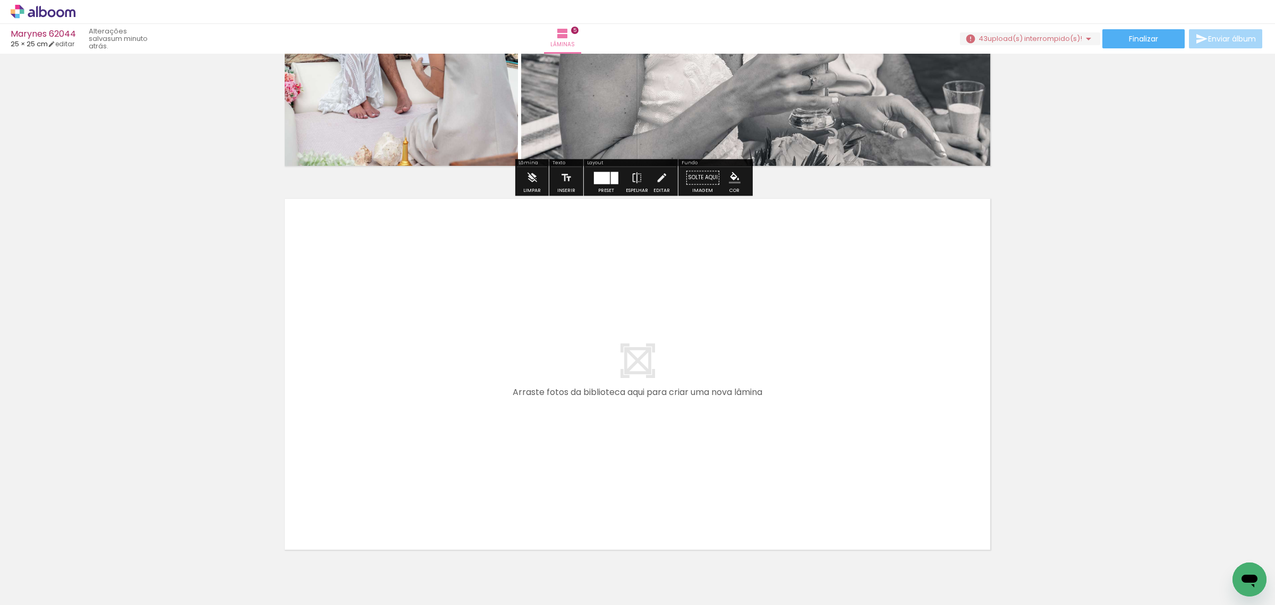
scroll to position [1833, 0]
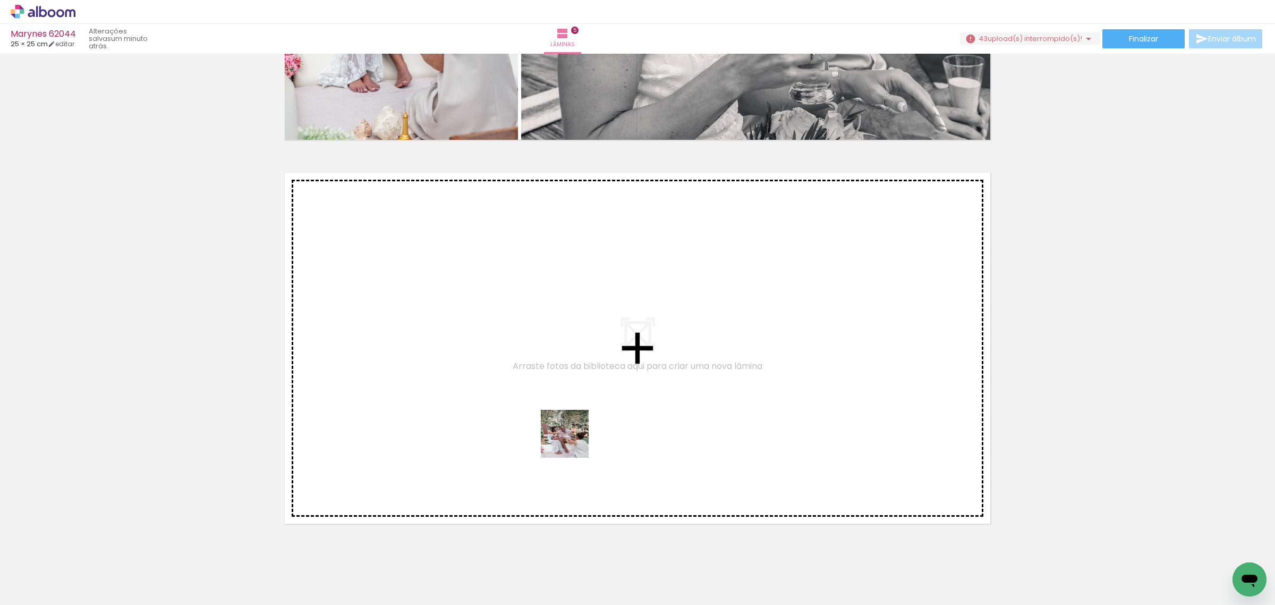
drag, startPoint x: 580, startPoint y: 566, endPoint x: 573, endPoint y: 442, distance: 124.5
click at [573, 442] on quentale-workspace at bounding box center [637, 302] width 1275 height 605
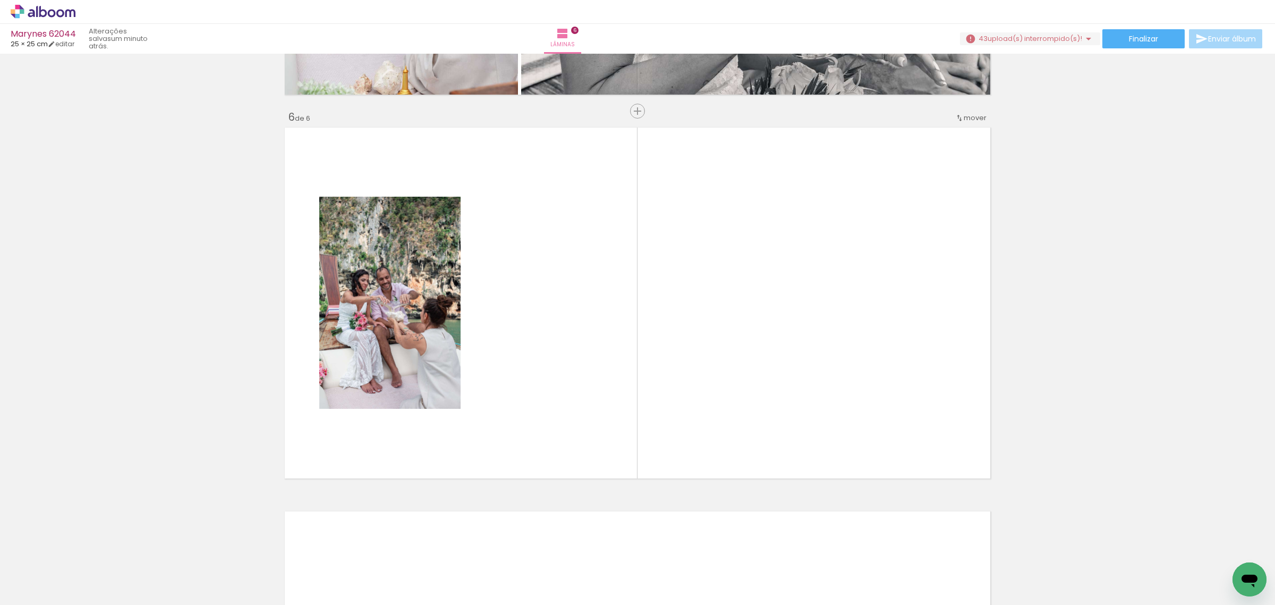
scroll to position [1885, 0]
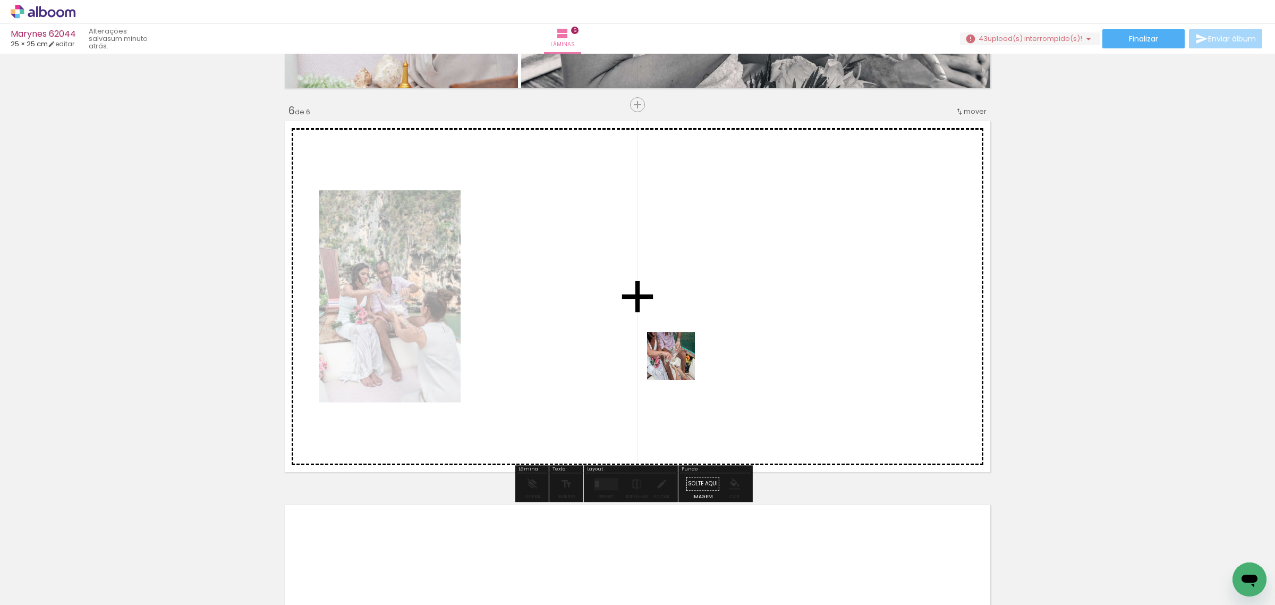
drag, startPoint x: 644, startPoint y: 578, endPoint x: 679, endPoint y: 364, distance: 216.6
click at [679, 364] on quentale-workspace at bounding box center [637, 302] width 1275 height 605
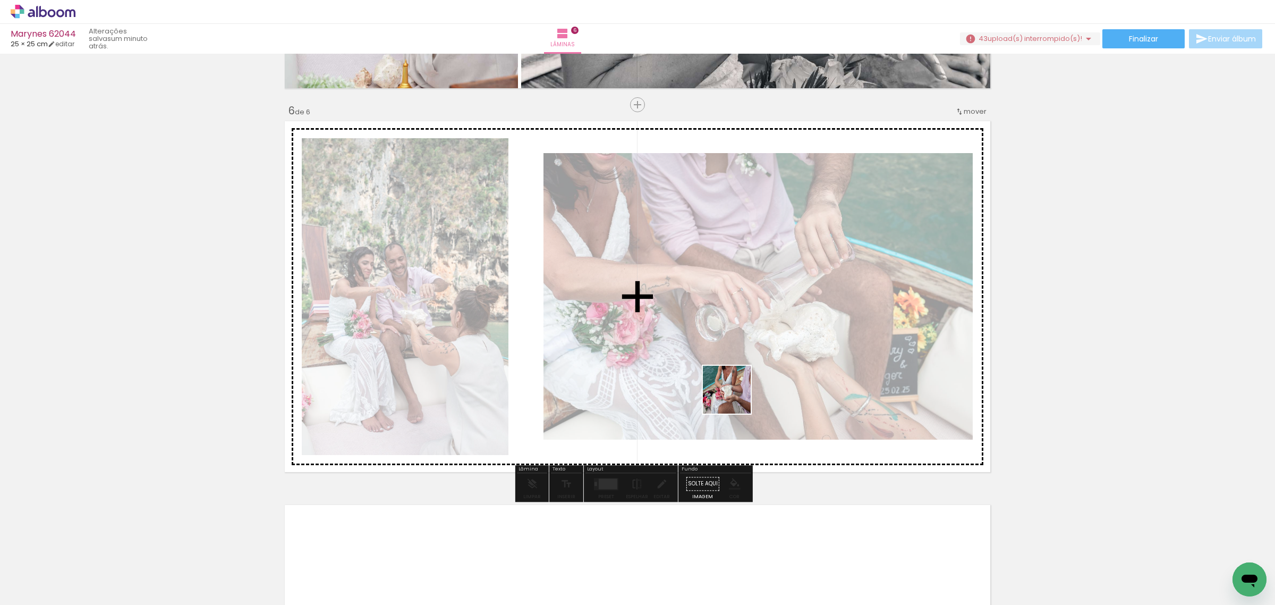
drag, startPoint x: 703, startPoint y: 577, endPoint x: 735, endPoint y: 397, distance: 182.5
click at [735, 397] on quentale-workspace at bounding box center [637, 302] width 1275 height 605
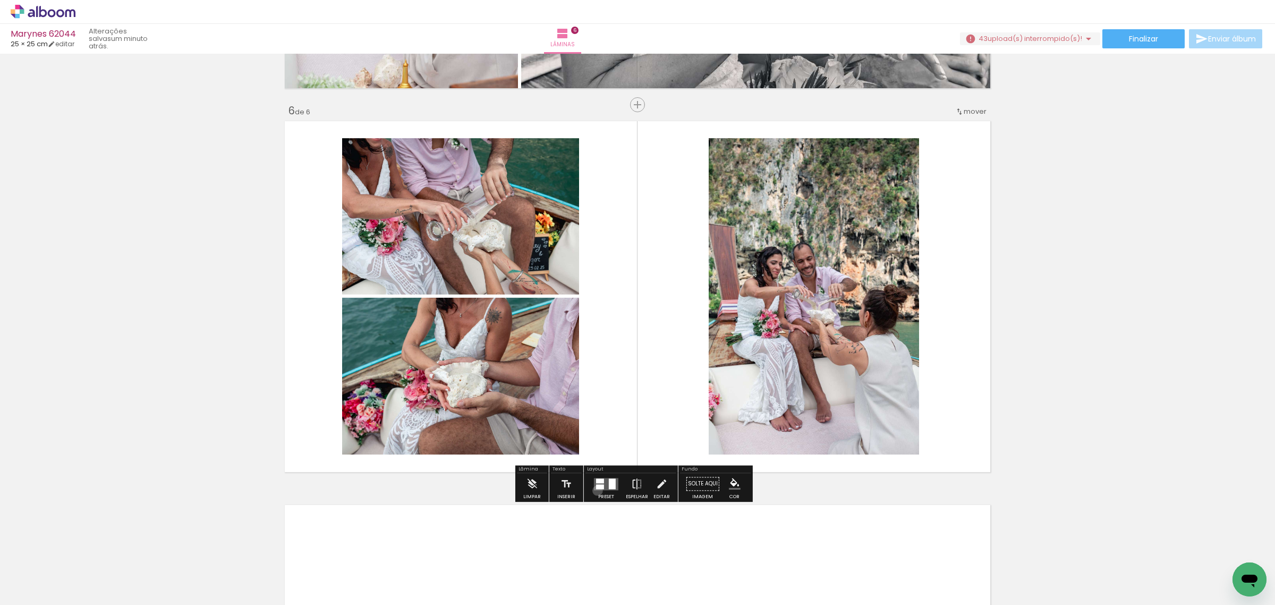
click at [595, 490] on div at bounding box center [606, 483] width 29 height 21
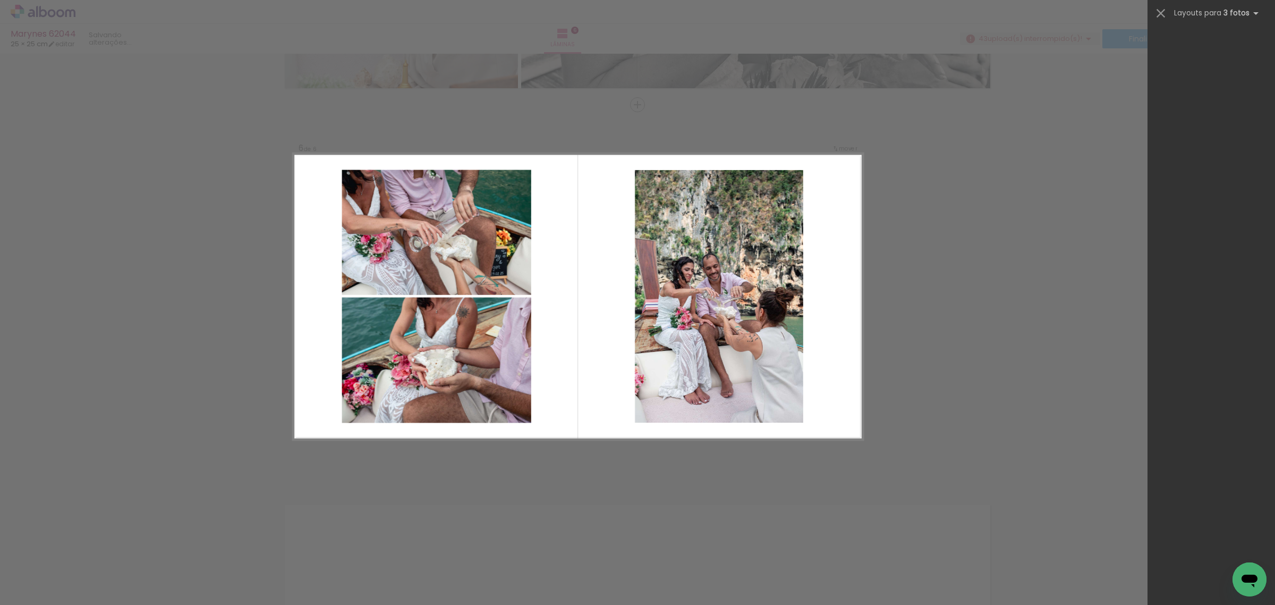
scroll to position [0, 0]
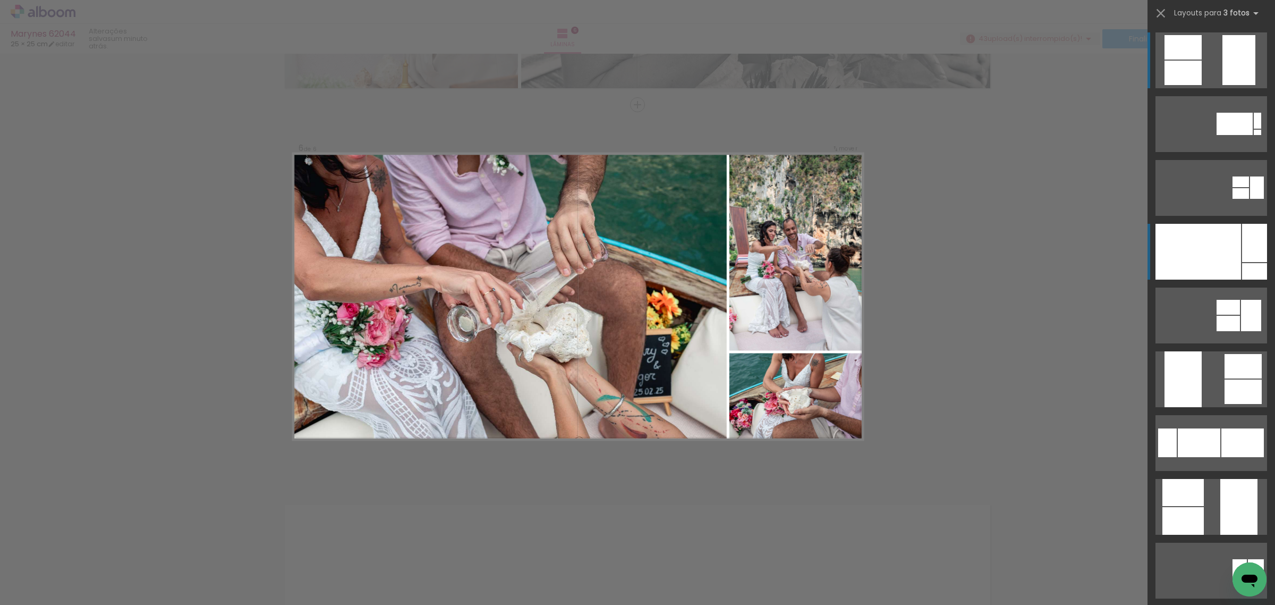
click at [1207, 256] on div at bounding box center [1199, 252] width 86 height 56
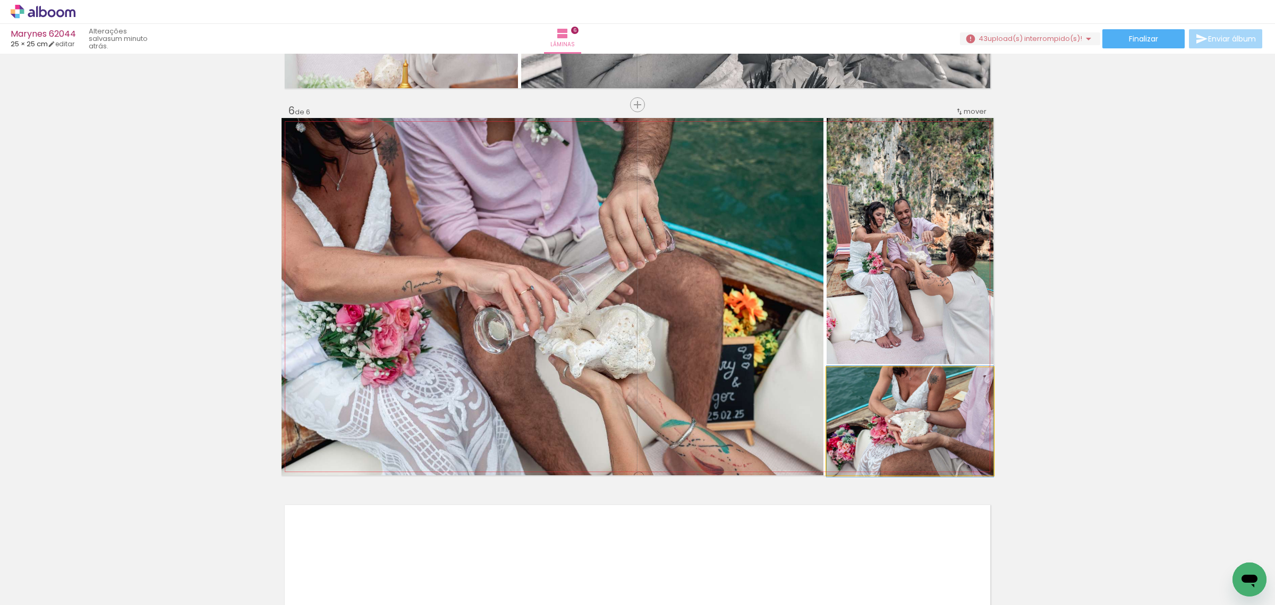
click at [918, 428] on quentale-photo at bounding box center [910, 421] width 167 height 108
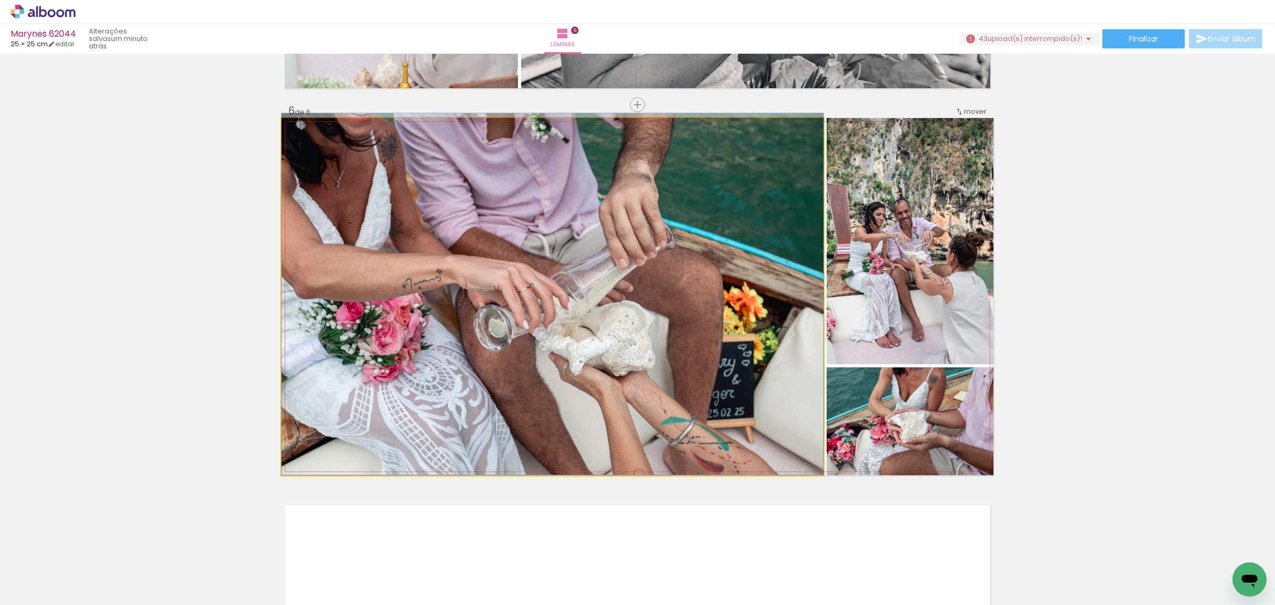
drag, startPoint x: 650, startPoint y: 425, endPoint x: 646, endPoint y: 418, distance: 7.8
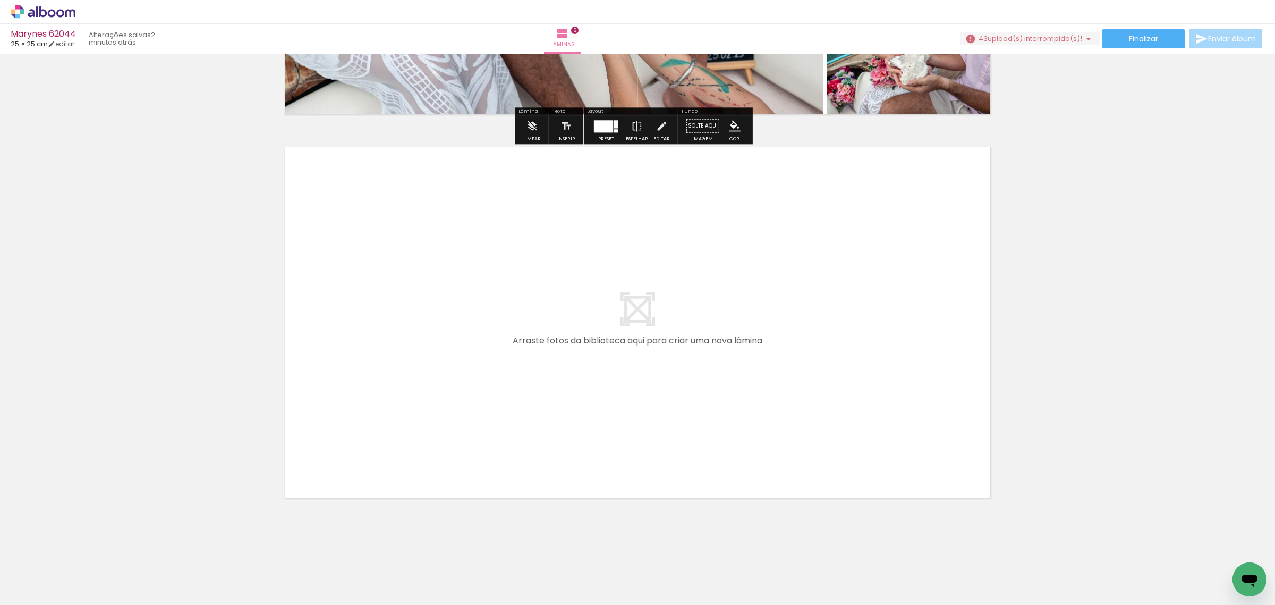
scroll to position [2252, 0]
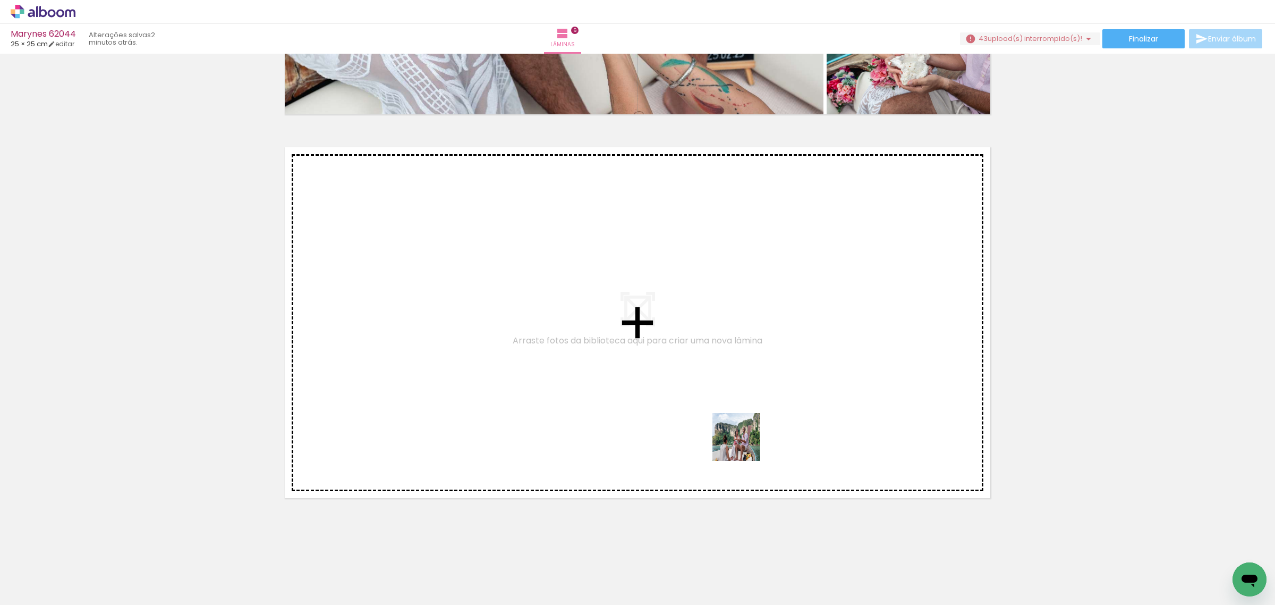
drag, startPoint x: 771, startPoint y: 561, endPoint x: 732, endPoint y: 391, distance: 174.8
click at [732, 391] on quentale-workspace at bounding box center [637, 302] width 1275 height 605
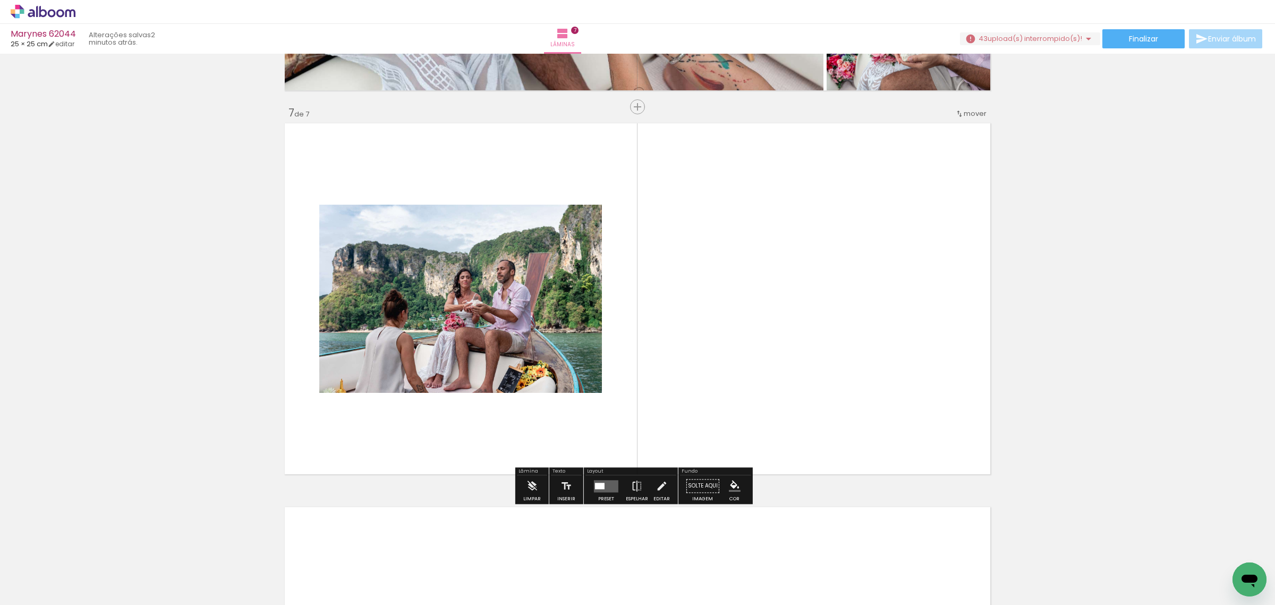
scroll to position [2269, 0]
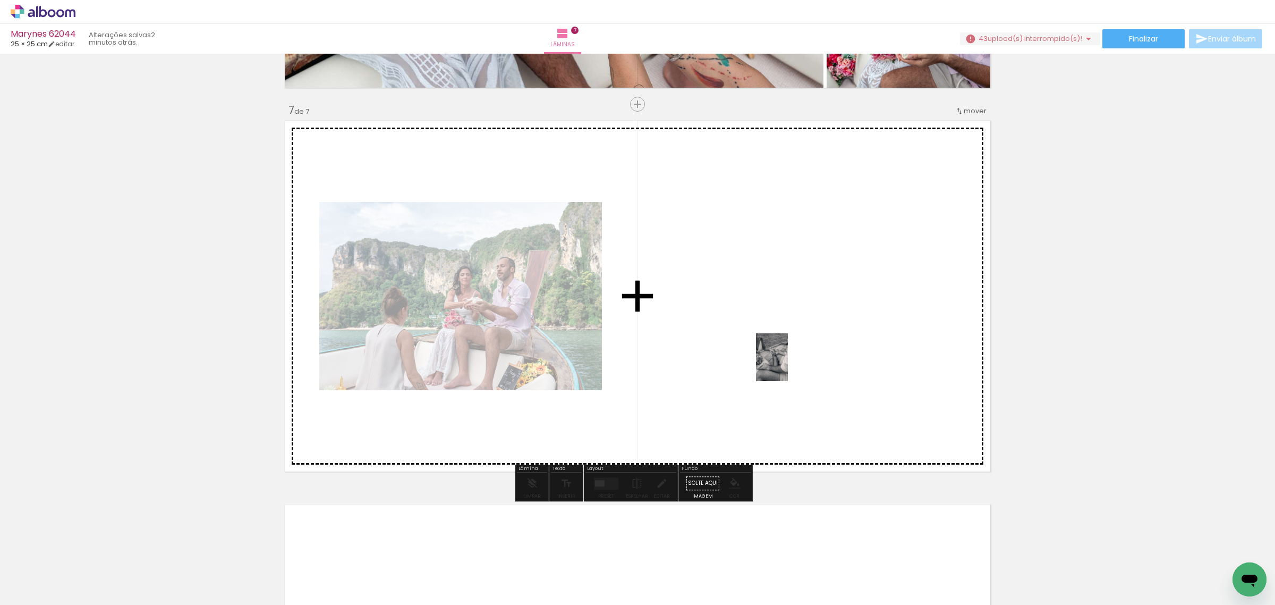
drag, startPoint x: 812, startPoint y: 569, endPoint x: 788, endPoint y: 365, distance: 205.5
click at [788, 365] on quentale-workspace at bounding box center [637, 302] width 1275 height 605
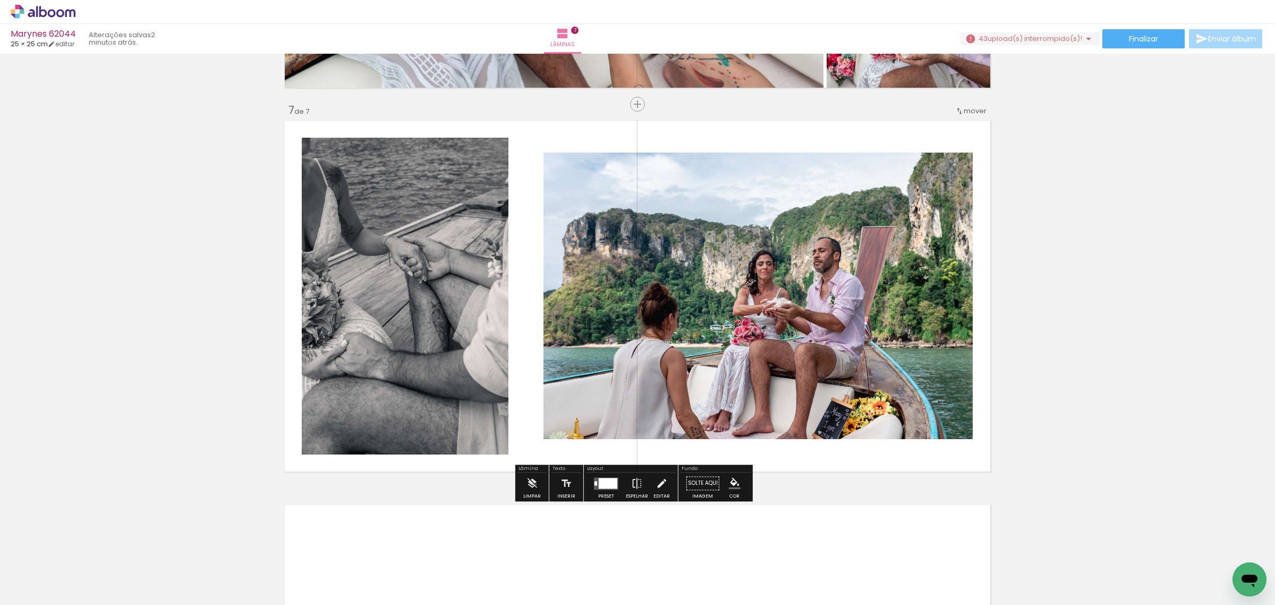
click at [617, 485] on div at bounding box center [606, 482] width 29 height 21
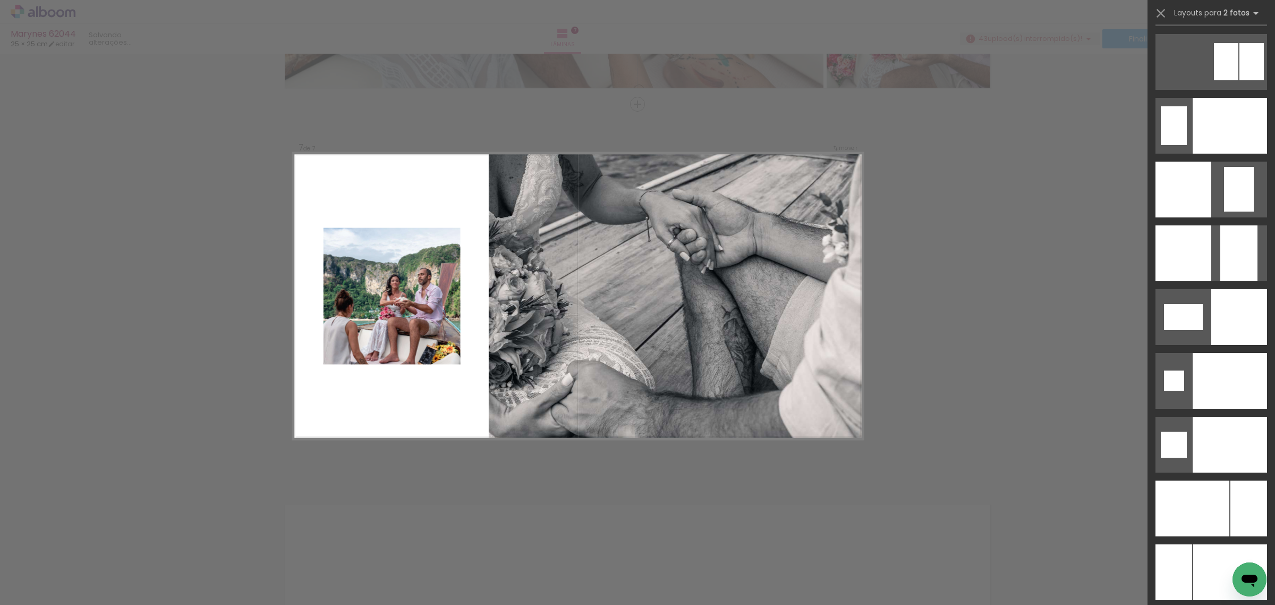
scroll to position [4251, 0]
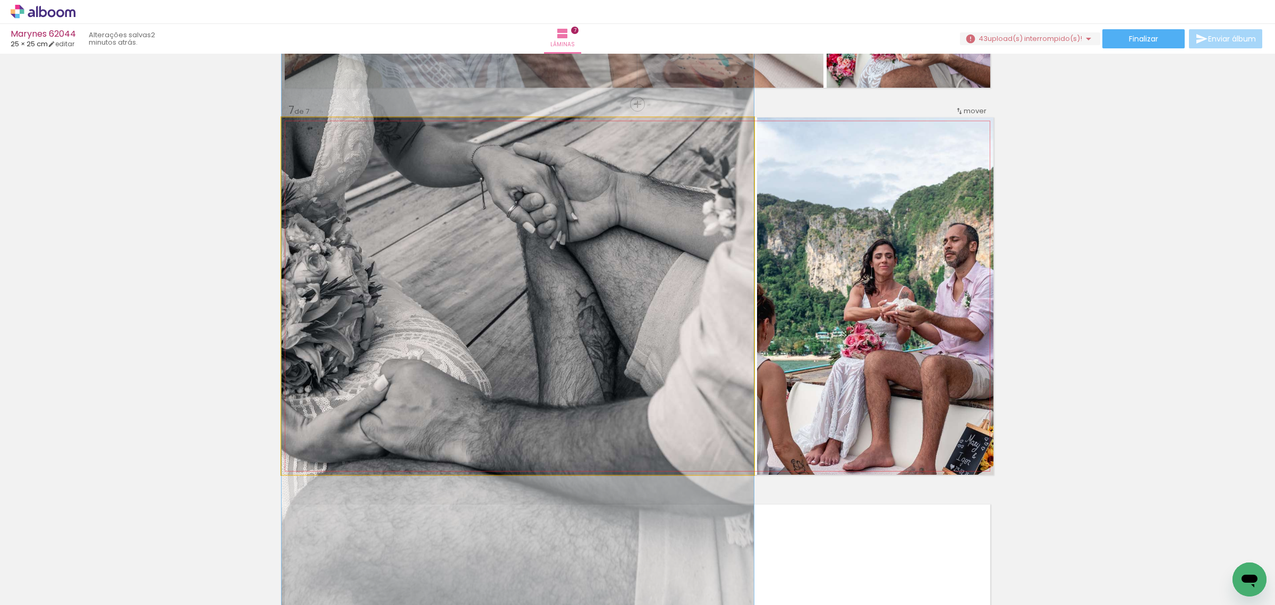
drag, startPoint x: 505, startPoint y: 378, endPoint x: 546, endPoint y: 360, distance: 44.7
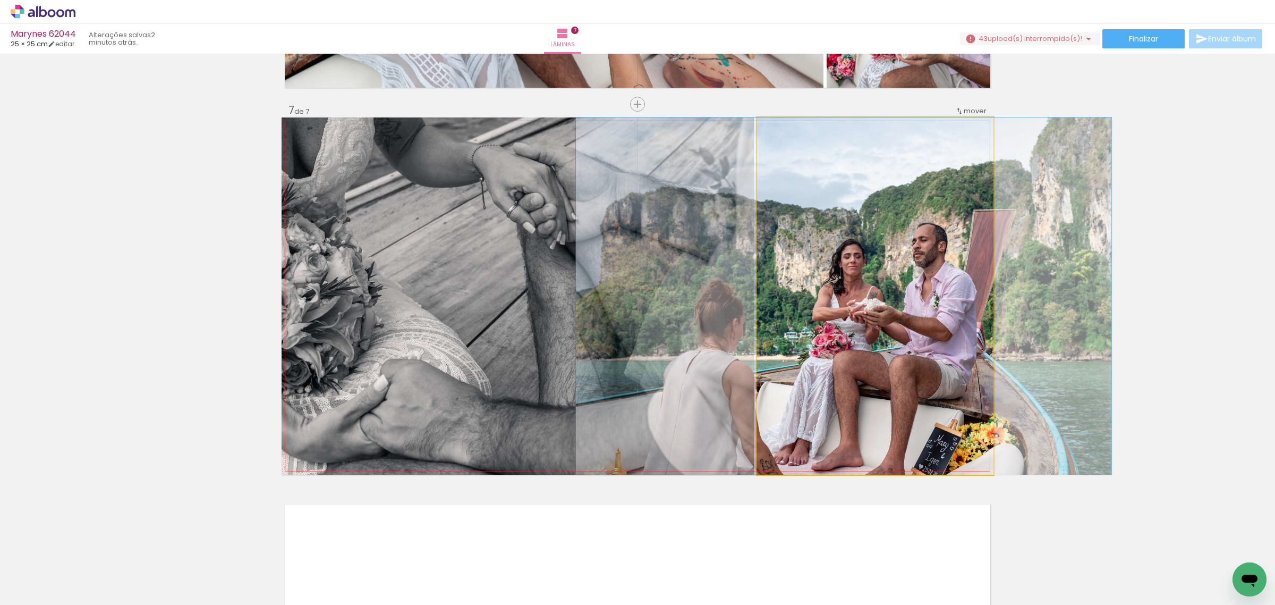
drag, startPoint x: 838, startPoint y: 330, endPoint x: 807, endPoint y: 287, distance: 53.3
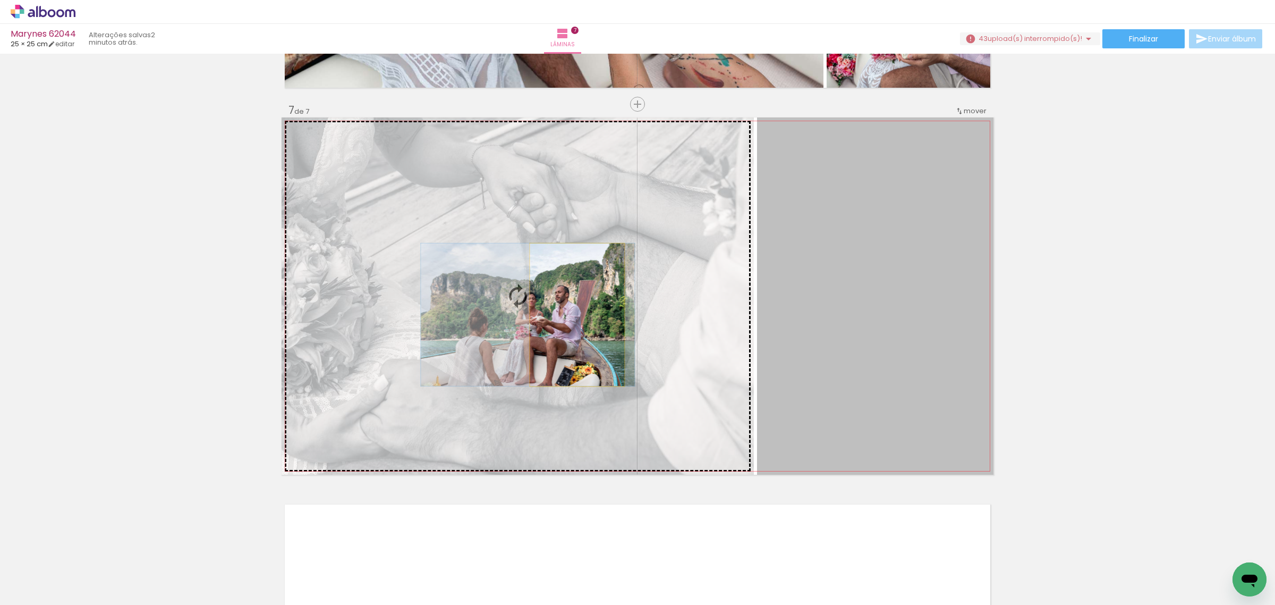
drag, startPoint x: 872, startPoint y: 241, endPoint x: 572, endPoint y: 315, distance: 308.7
click at [0, 0] on slot at bounding box center [0, 0] width 0 height 0
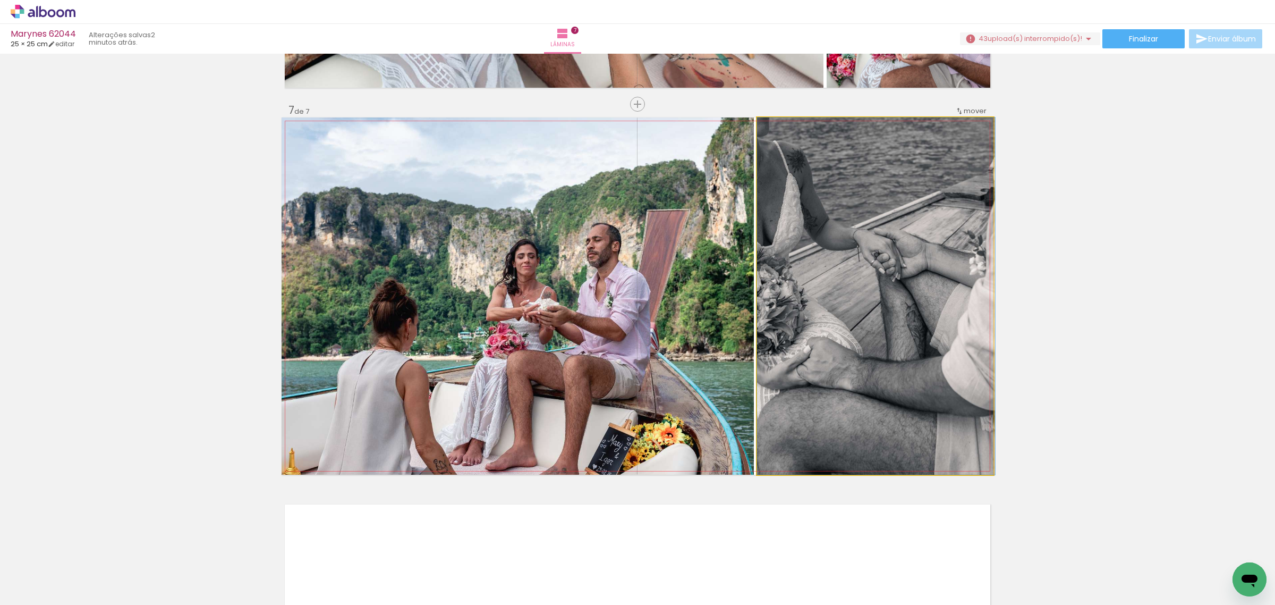
drag, startPoint x: 904, startPoint y: 304, endPoint x: 913, endPoint y: 303, distance: 8.5
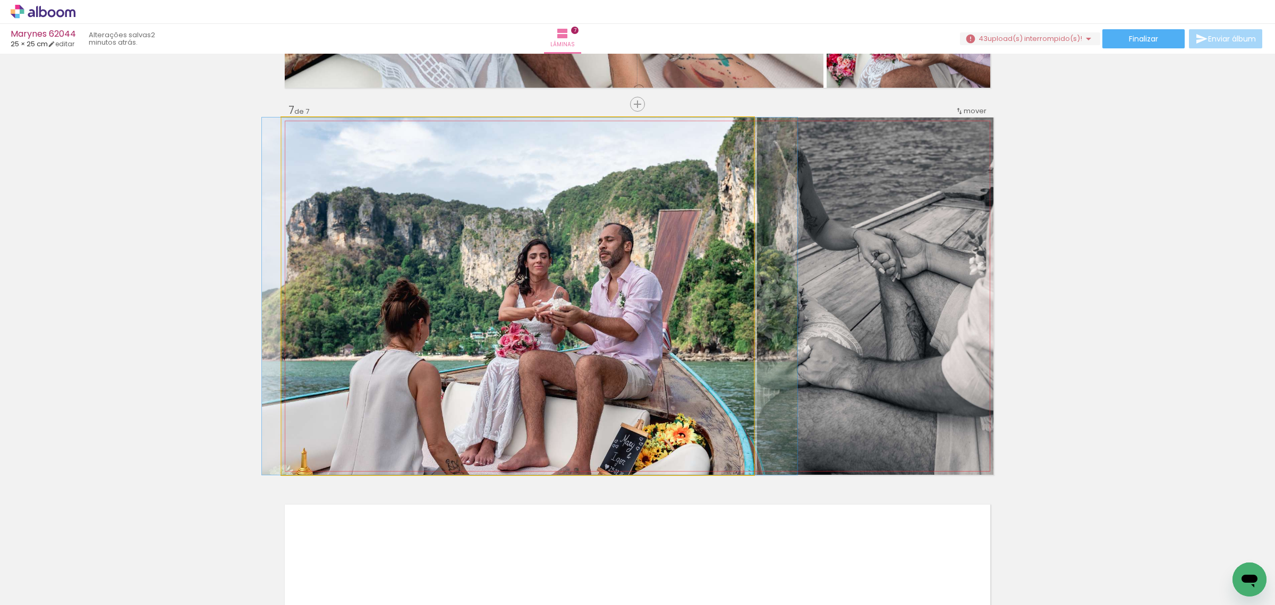
drag, startPoint x: 596, startPoint y: 388, endPoint x: 608, endPoint y: 338, distance: 51.9
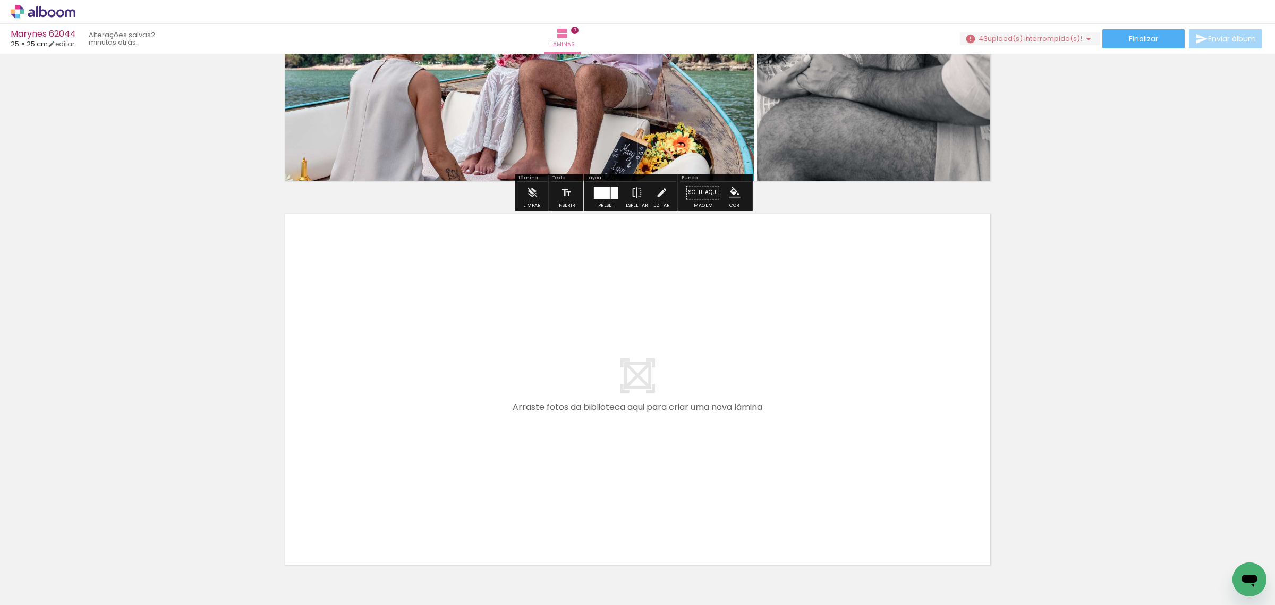
scroll to position [2601, 0]
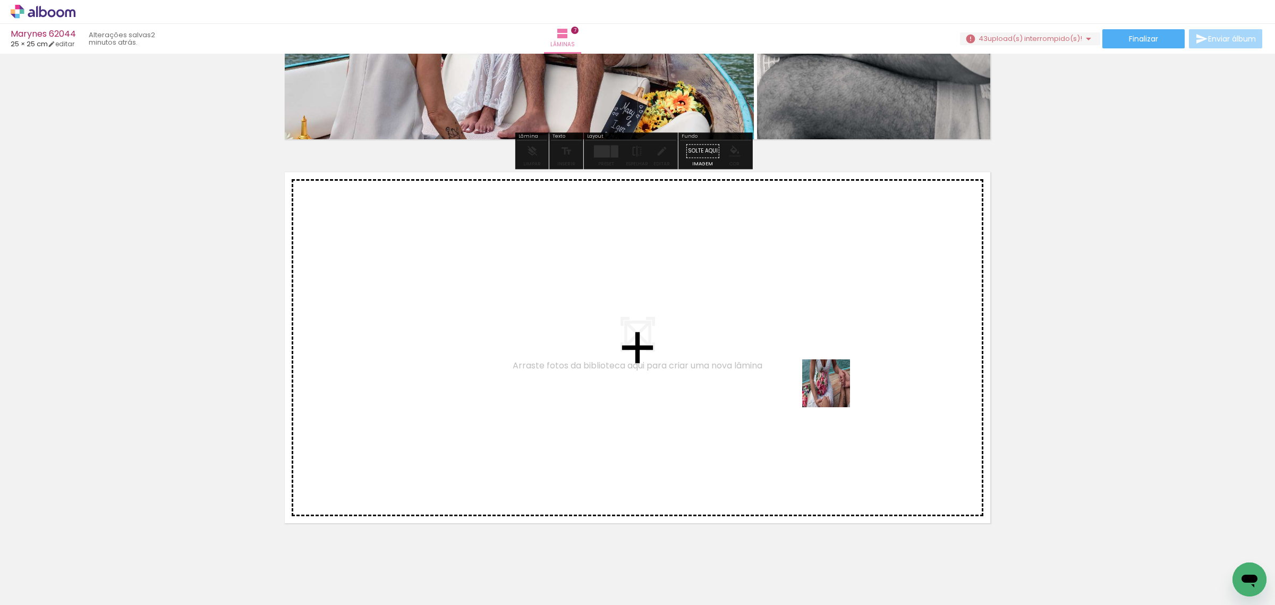
drag, startPoint x: 872, startPoint y: 567, endPoint x: 833, endPoint y: 388, distance: 182.7
click at [833, 388] on quentale-workspace at bounding box center [637, 302] width 1275 height 605
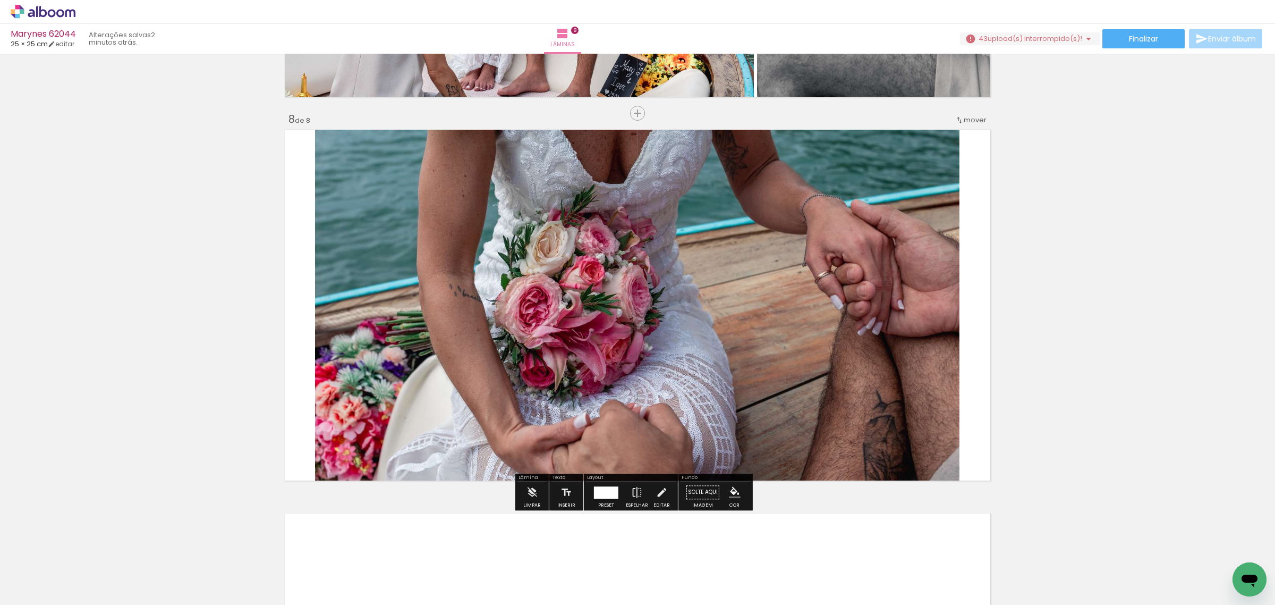
scroll to position [2652, 0]
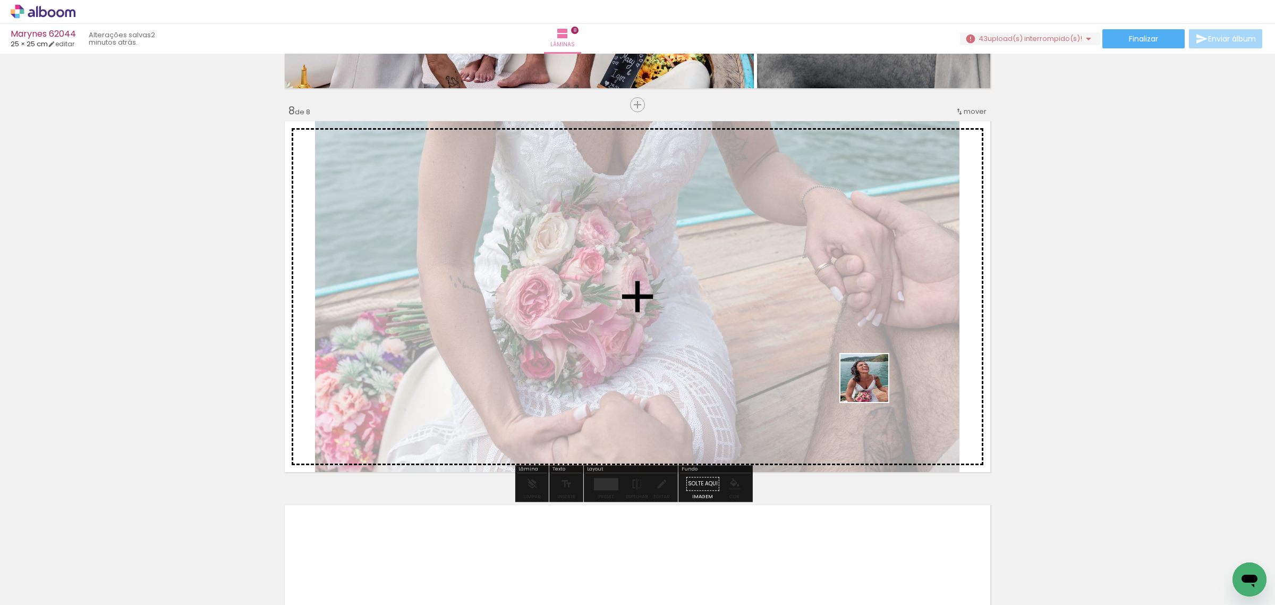
drag, startPoint x: 942, startPoint y: 578, endPoint x: 873, endPoint y: 386, distance: 204.4
click at [873, 386] on quentale-workspace at bounding box center [637, 302] width 1275 height 605
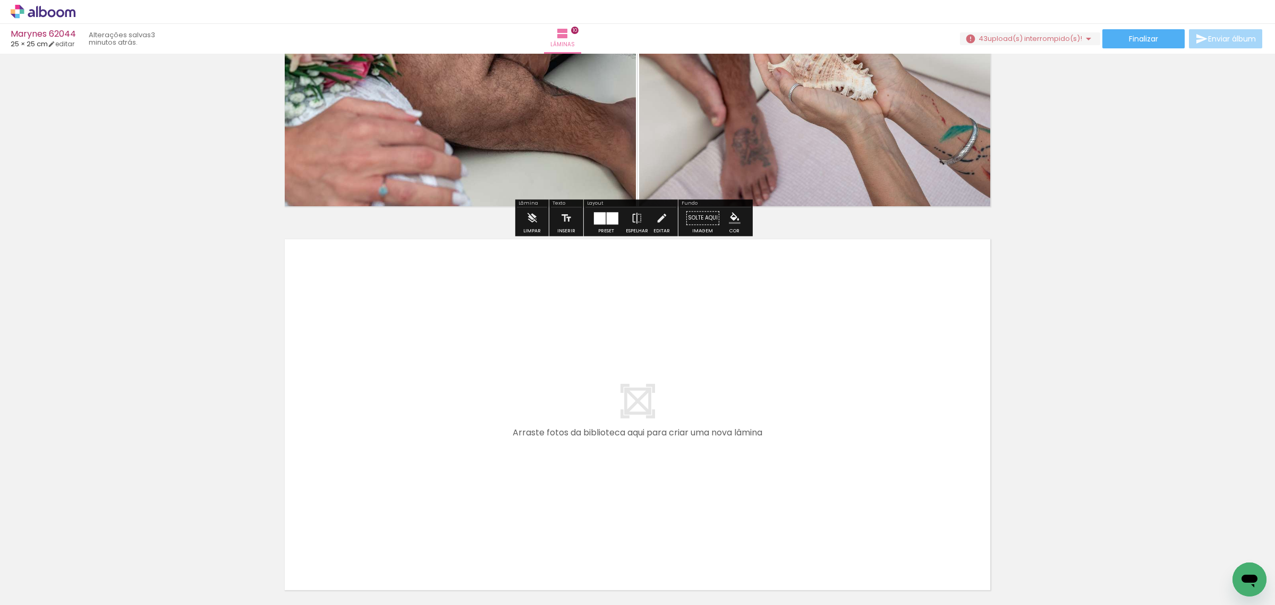
scroll to position [0, 697]
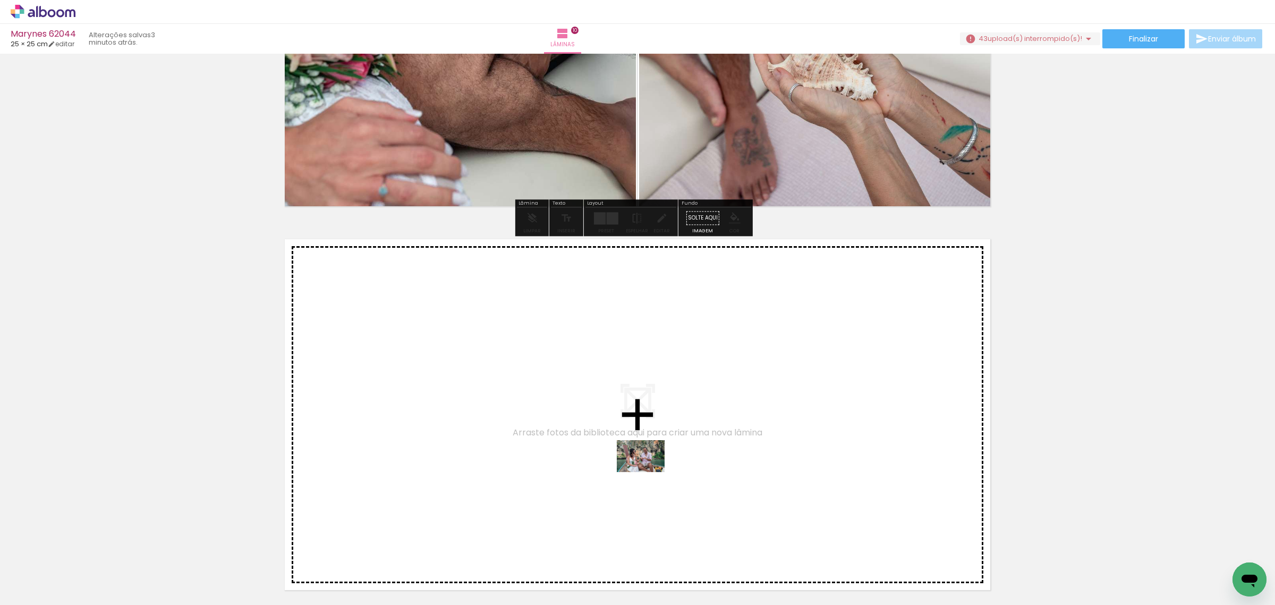
drag, startPoint x: 670, startPoint y: 570, endPoint x: 649, endPoint y: 472, distance: 100.1
click at [649, 472] on quentale-workspace at bounding box center [637, 302] width 1275 height 605
